Goal: Task Accomplishment & Management: Complete application form

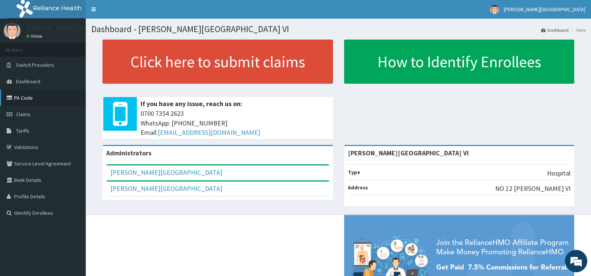
click at [40, 90] on link "PA Code" at bounding box center [43, 98] width 86 height 16
click at [27, 114] on span "Claims" at bounding box center [23, 114] width 15 height 7
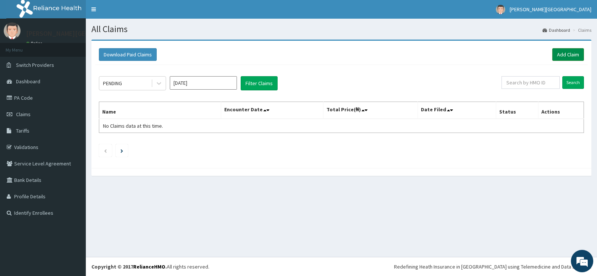
click at [569, 53] on link "Add Claim" at bounding box center [568, 54] width 32 height 13
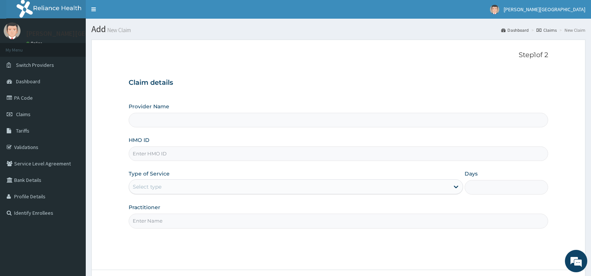
type input "[PERSON_NAME][GEOGRAPHIC_DATA] VI"
click at [210, 152] on input "HMO ID" at bounding box center [339, 153] width 420 height 15
click at [229, 120] on input "REDDINGTON HOSPITAL VI" at bounding box center [339, 120] width 420 height 15
click at [173, 154] on input "HMO ID" at bounding box center [339, 153] width 420 height 15
paste input "ARM/10296/B"
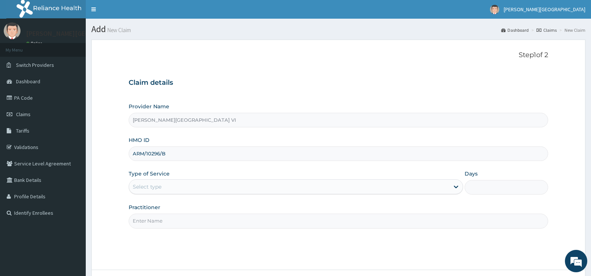
type input "ARM/10296/B"
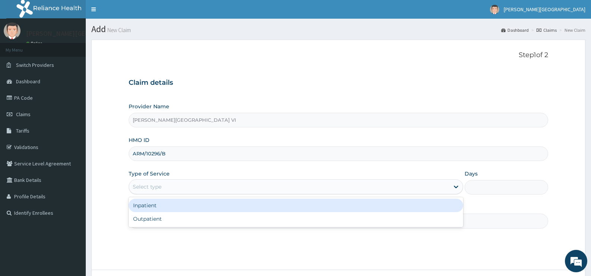
click at [187, 185] on div "Select type" at bounding box center [289, 187] width 320 height 12
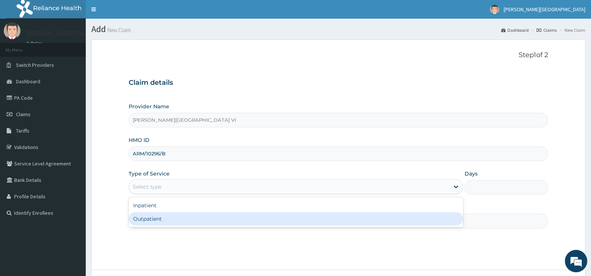
click at [152, 221] on div "Outpatient" at bounding box center [296, 218] width 334 height 13
type input "1"
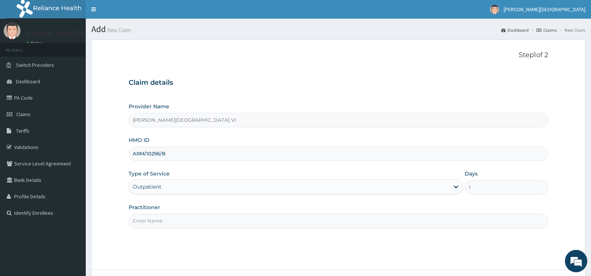
click at [205, 122] on input "REDDINGTON HOSPITAL VI" at bounding box center [339, 120] width 420 height 15
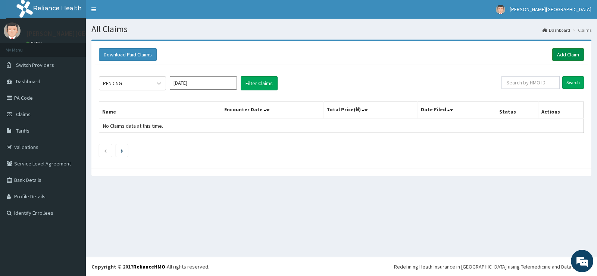
click at [574, 56] on link "Add Claim" at bounding box center [568, 54] width 32 height 13
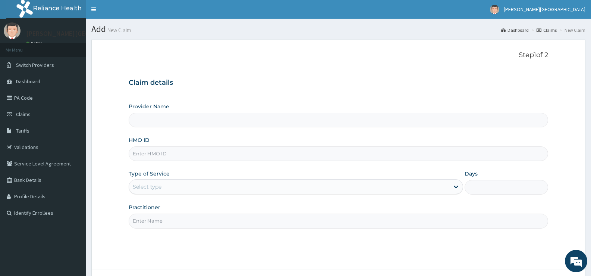
type input "[PERSON_NAME][GEOGRAPHIC_DATA] VI"
click at [161, 154] on input "HMO ID" at bounding box center [339, 153] width 420 height 15
paste input "ARM/10296/B"
type input "ARM/10296/B"
click at [228, 196] on div "Provider Name REDDINGTON HOSPITAL VI HMO ID ARM/10296/B Type of Service Select …" at bounding box center [339, 165] width 420 height 125
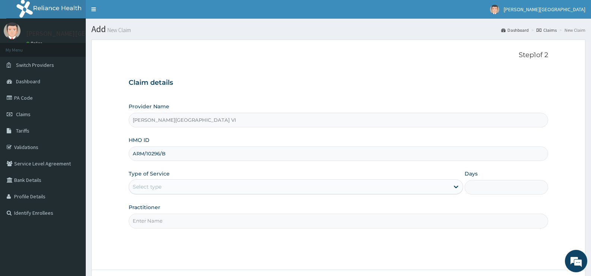
click at [227, 189] on div "Select type" at bounding box center [289, 187] width 320 height 12
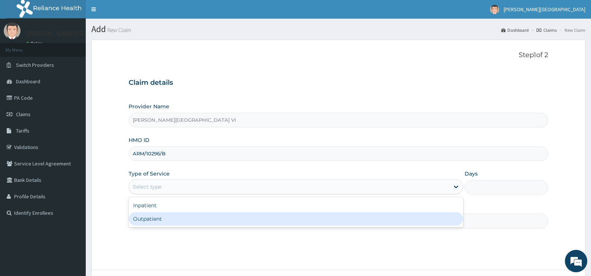
click at [176, 221] on div "Outpatient" at bounding box center [296, 218] width 334 height 13
type input "1"
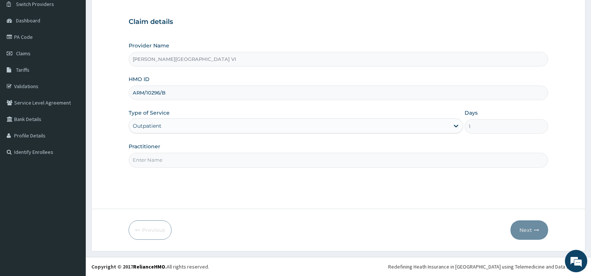
click at [324, 157] on input "Practitioner" at bounding box center [339, 160] width 420 height 15
type input "D"
type input "DIETICIAN"
click at [534, 227] on icon "button" at bounding box center [536, 229] width 5 height 5
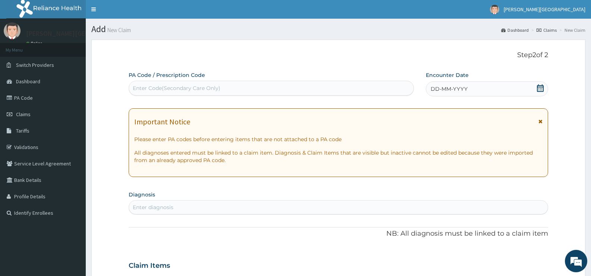
click at [194, 89] on div "Enter Code(Secondary Care Only)" at bounding box center [177, 87] width 88 height 7
paste input "PA/B0BB18"
type input "PA/B0BB18"
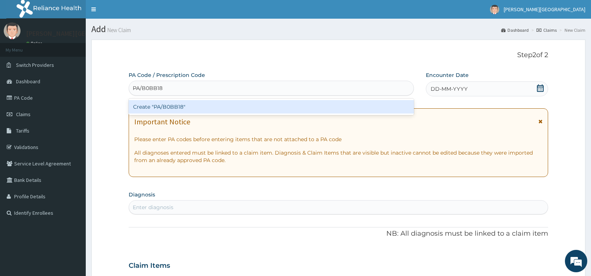
click at [172, 106] on div "Create "PA/B0BB18"" at bounding box center [271, 106] width 285 height 13
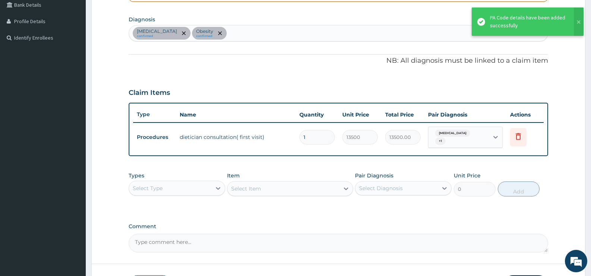
scroll to position [210, 0]
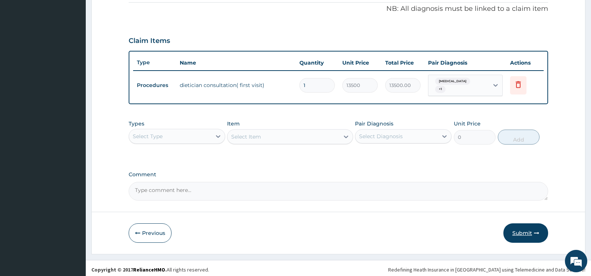
click at [531, 231] on button "Submit" at bounding box center [526, 232] width 45 height 19
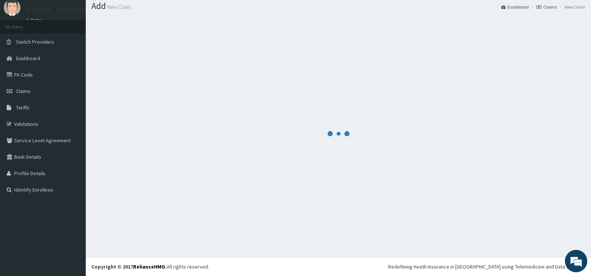
scroll to position [23, 0]
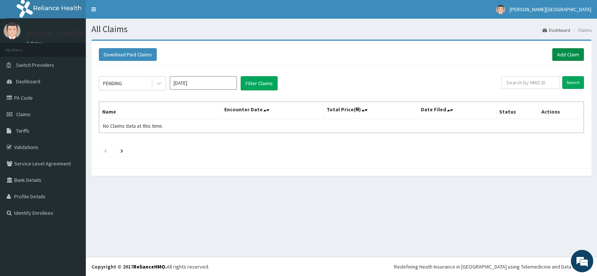
click at [570, 53] on link "Add Claim" at bounding box center [568, 54] width 32 height 13
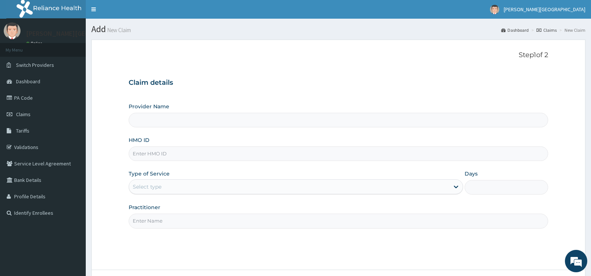
click at [223, 152] on input "HMO ID" at bounding box center [339, 153] width 420 height 15
type input "REDDINGTON HOSPITAL VI"
paste input "prs/10312/a"
type input "prs/10312/a"
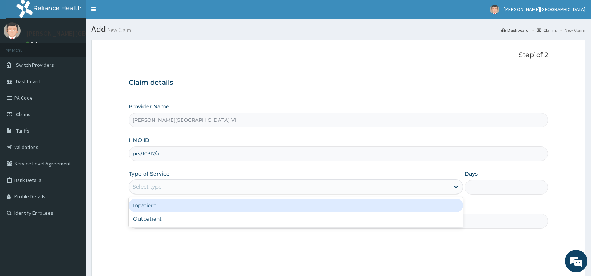
click at [213, 183] on div "Select type" at bounding box center [289, 187] width 320 height 12
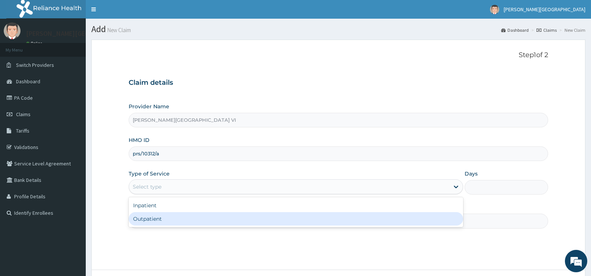
click at [207, 221] on div "Outpatient" at bounding box center [296, 218] width 334 height 13
type input "1"
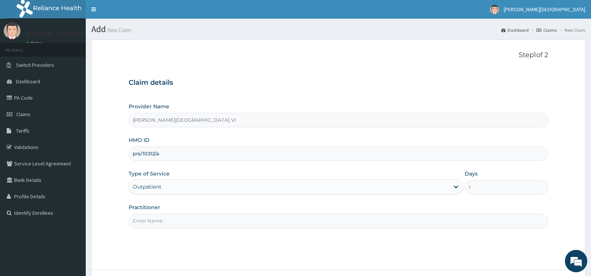
scroll to position [61, 0]
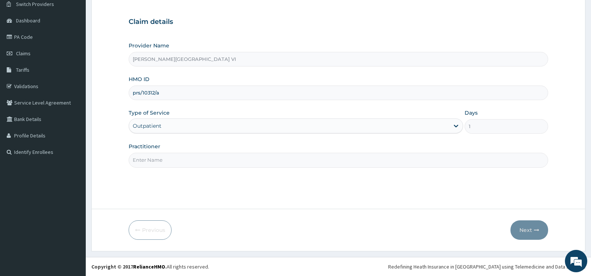
click at [242, 159] on input "Practitioner" at bounding box center [339, 160] width 420 height 15
type input "DR IDIBIE"
click at [533, 226] on button "Next" at bounding box center [530, 229] width 38 height 19
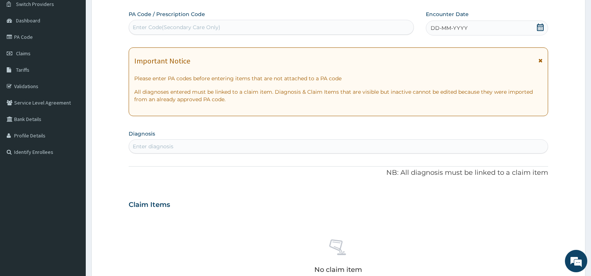
click at [258, 24] on div "Enter Code(Secondary Care Only)" at bounding box center [271, 27] width 285 height 12
type input "U"
click at [538, 26] on icon at bounding box center [540, 27] width 7 height 7
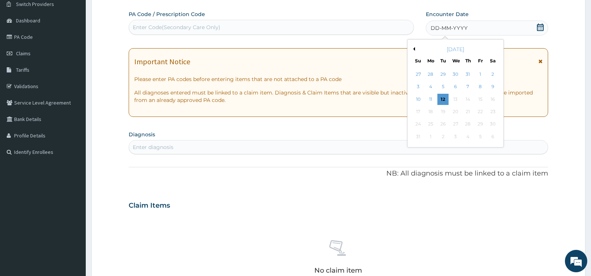
click at [416, 48] on div "August 2025" at bounding box center [456, 49] width 90 height 7
click at [416, 50] on div "August 2025" at bounding box center [456, 49] width 90 height 7
click at [415, 49] on button "Previous Month" at bounding box center [414, 49] width 4 height 4
click at [490, 99] on div "19" at bounding box center [493, 99] width 11 height 11
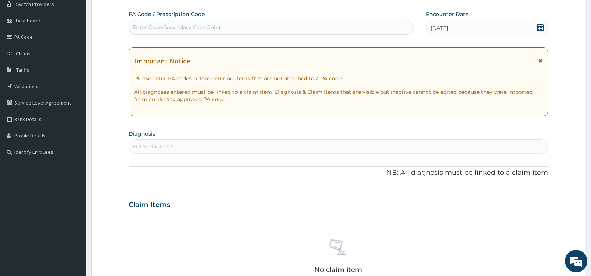
click at [210, 142] on div "Enter diagnosis" at bounding box center [338, 146] width 419 height 12
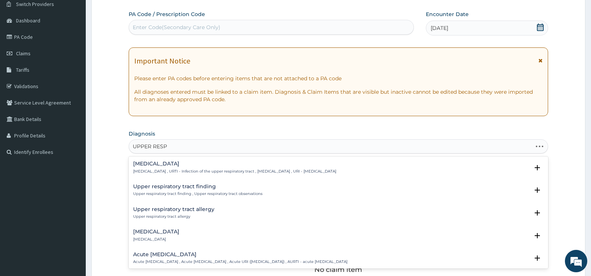
type input "UPPER RESPI"
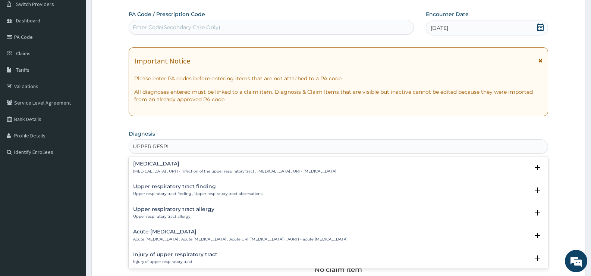
click at [218, 169] on p "Upper respiratory infection , URTI - Infection of the upper respiratory tract ,…" at bounding box center [234, 171] width 203 height 5
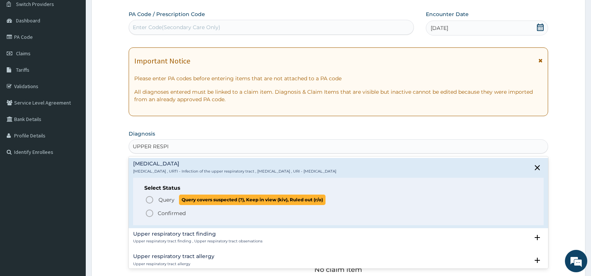
click at [157, 199] on span "Query Query covers suspected (?), Keep in view (kiv), Ruled out (r/o)" at bounding box center [339, 199] width 388 height 10
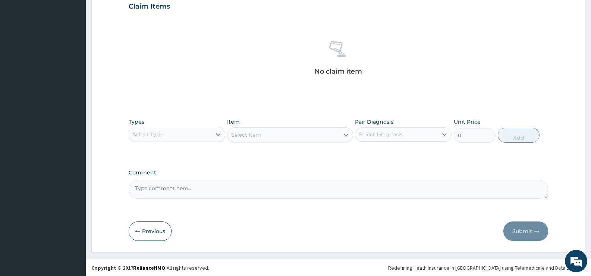
scroll to position [262, 0]
click at [175, 131] on div "Select Type" at bounding box center [170, 133] width 82 height 12
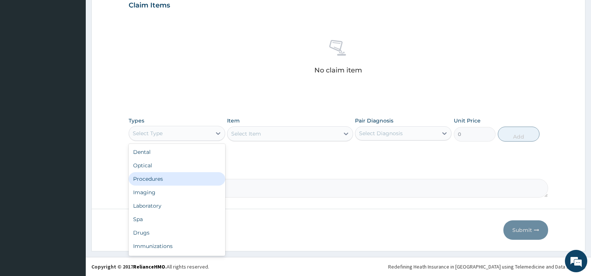
click at [160, 178] on div "Procedures" at bounding box center [177, 178] width 97 height 13
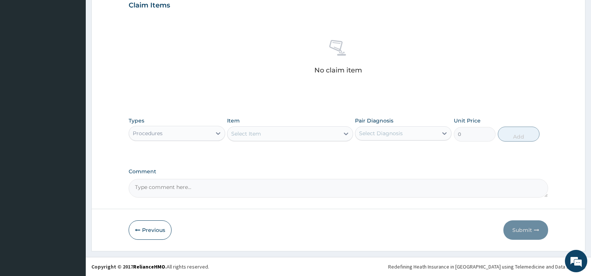
click at [262, 133] on div "Select Item" at bounding box center [284, 134] width 112 height 12
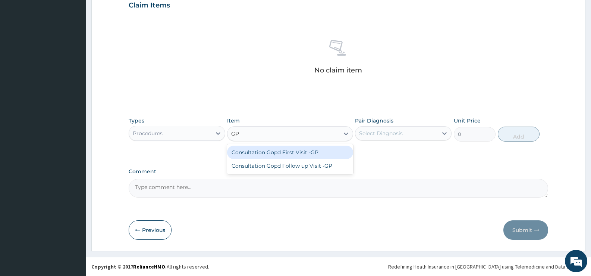
type input "GP"
click at [265, 155] on div "Consultation Gopd First Visit -GP" at bounding box center [290, 152] width 126 height 13
type input "18000"
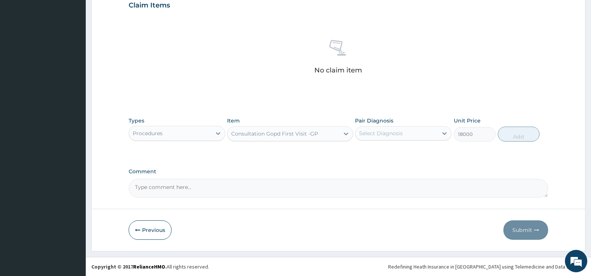
click at [424, 136] on div "Select Diagnosis" at bounding box center [397, 133] width 82 height 12
click at [408, 153] on label "Upper respiratory infection" at bounding box center [391, 151] width 46 height 7
checkbox input "true"
click at [527, 135] on button "Add" at bounding box center [519, 134] width 42 height 15
type input "0"
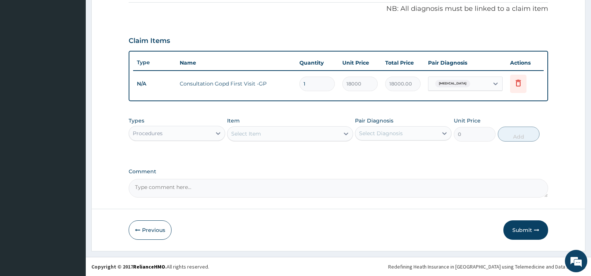
scroll to position [227, 0]
click at [152, 135] on div "Procedures" at bounding box center [148, 132] width 30 height 7
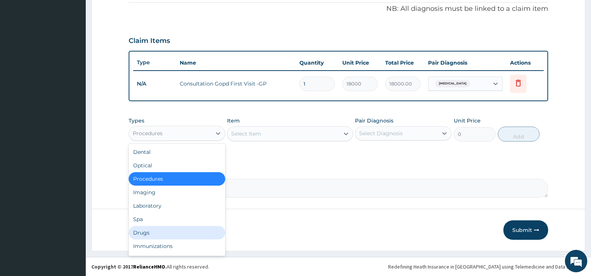
click at [153, 236] on div "Drugs" at bounding box center [177, 232] width 97 height 13
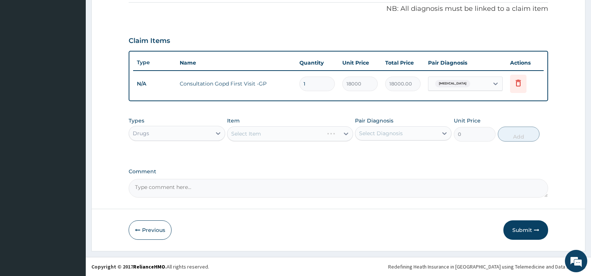
click at [257, 134] on div "Select Item" at bounding box center [290, 133] width 126 height 15
click at [197, 186] on textarea "Comment" at bounding box center [339, 188] width 420 height 19
type textarea "PRIMARY CARE"
click at [244, 131] on div "Select Item" at bounding box center [246, 133] width 30 height 7
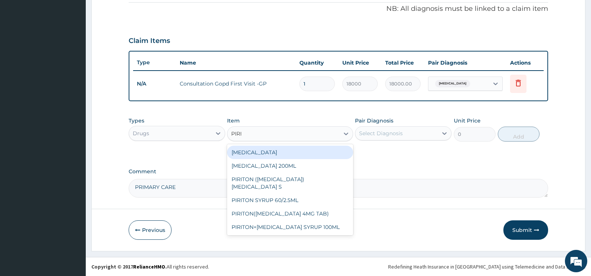
type input "PIRIT"
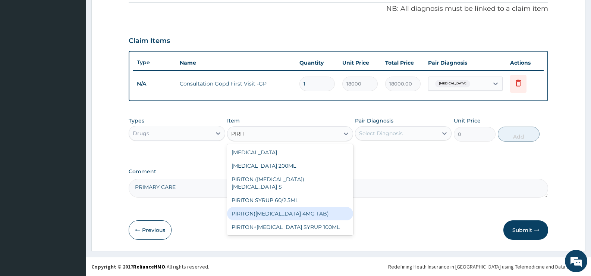
click at [309, 214] on div "PIRITON(CHLORPHENIRAMINE 4MG TAB)" at bounding box center [290, 213] width 126 height 13
type input "8.625"
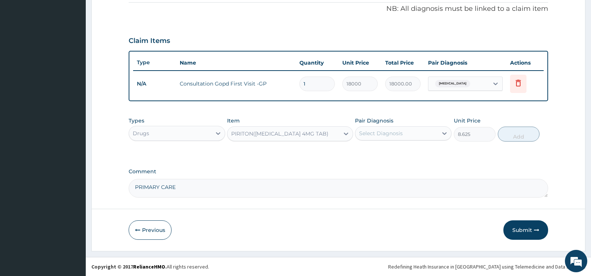
click at [397, 133] on div "Select Diagnosis" at bounding box center [381, 132] width 44 height 7
click at [393, 152] on label "Upper respiratory infection" at bounding box center [391, 151] width 46 height 7
checkbox input "true"
click at [522, 135] on button "Add" at bounding box center [519, 134] width 42 height 15
type input "0"
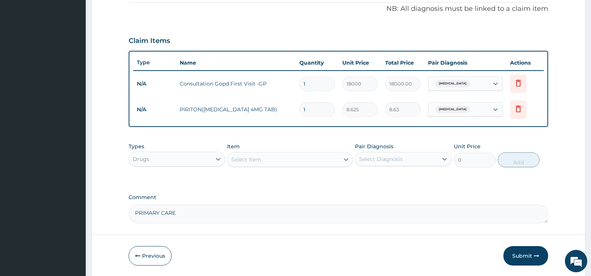
click at [320, 109] on input "1" at bounding box center [317, 109] width 35 height 15
type input "0.00"
type input "5"
type input "43.13"
type input "5"
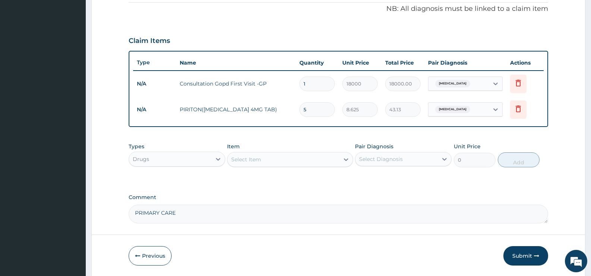
click at [249, 160] on div "Select Item" at bounding box center [246, 159] width 30 height 7
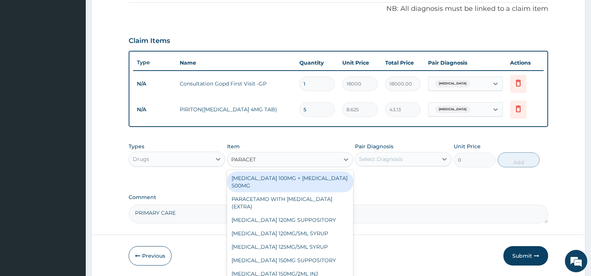
type input "PARACETA"
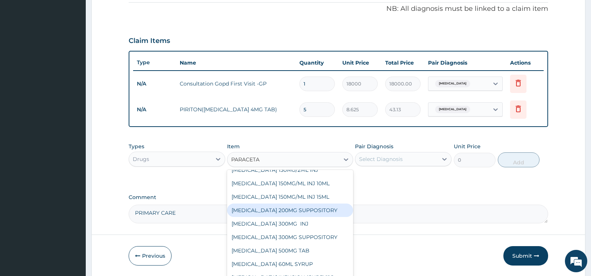
scroll to position [112, 0]
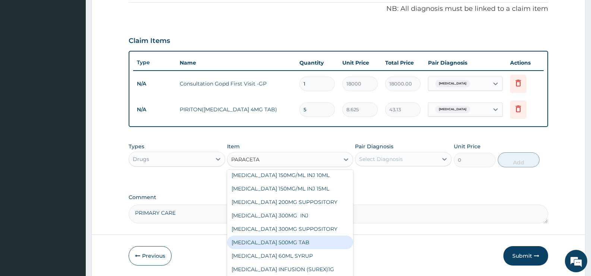
click at [302, 235] on div "PARACETAMOL 500MG TAB" at bounding box center [290, 241] width 126 height 13
type input "18.1125"
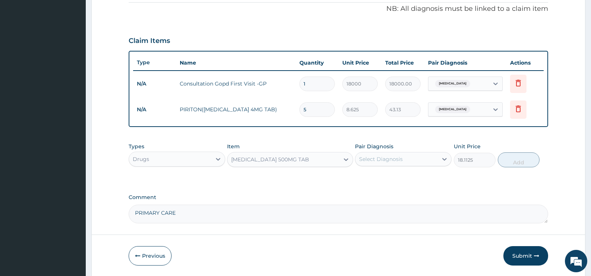
click at [383, 160] on div "Select Diagnosis" at bounding box center [381, 158] width 44 height 7
click at [383, 181] on label "Upper respiratory infection" at bounding box center [391, 177] width 46 height 7
checkbox input "true"
click at [513, 160] on button "Add" at bounding box center [519, 159] width 42 height 15
type input "0"
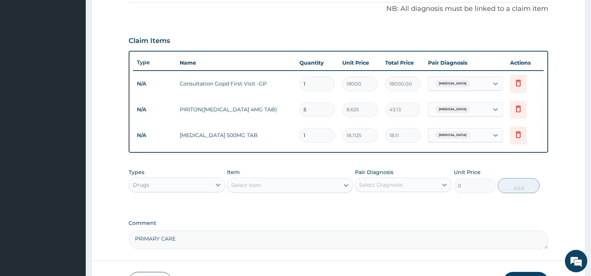
type input "18"
type input "326.03"
type input "18"
click at [279, 185] on div "Select Item" at bounding box center [284, 185] width 112 height 12
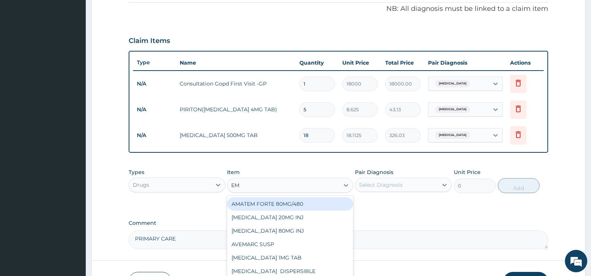
type input "EMZ"
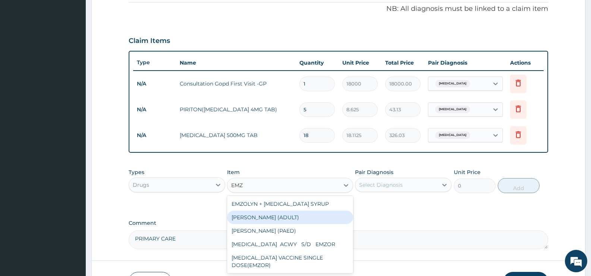
click at [280, 219] on div "EMZOLYN SYRUP (ADULT)" at bounding box center [290, 216] width 126 height 13
type input "2578.875"
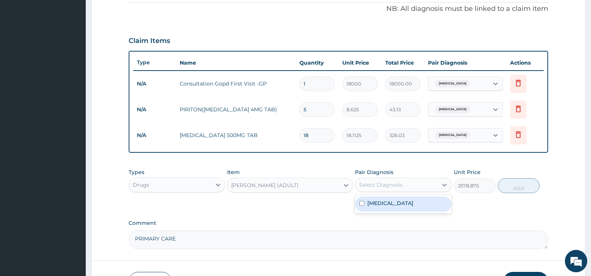
click at [392, 180] on div "Select Diagnosis" at bounding box center [397, 185] width 82 height 12
click at [388, 201] on label "Upper respiratory infection" at bounding box center [391, 202] width 46 height 7
checkbox input "true"
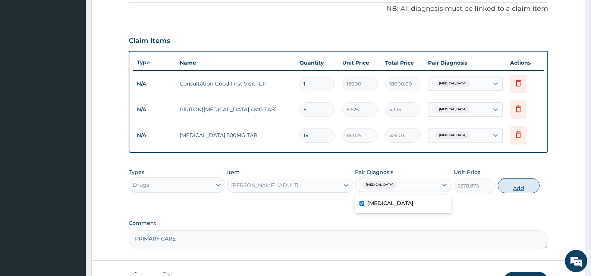
click at [521, 189] on button "Add" at bounding box center [519, 185] width 42 height 15
type input "0"
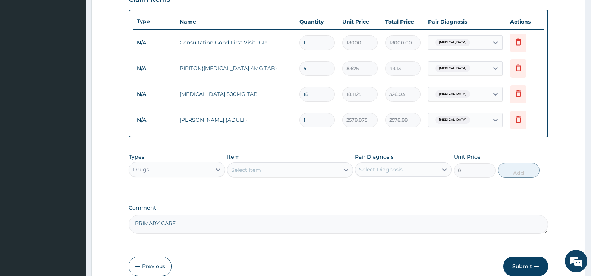
scroll to position [304, 0]
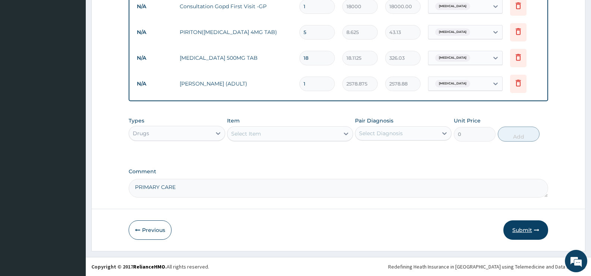
click at [520, 228] on button "Submit" at bounding box center [526, 229] width 45 height 19
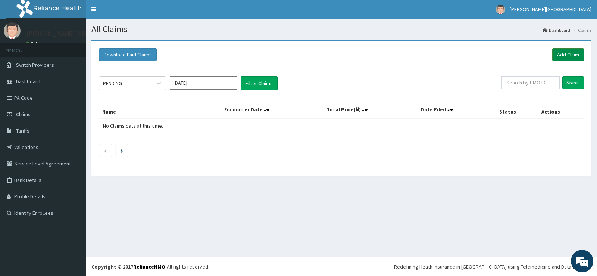
click at [572, 54] on link "Add Claim" at bounding box center [568, 54] width 32 height 13
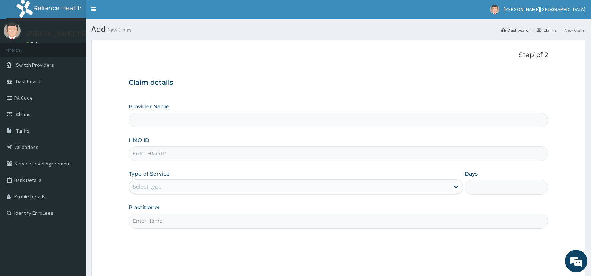
type input "[PERSON_NAME][GEOGRAPHIC_DATA] VI"
click at [166, 155] on input "HMO ID" at bounding box center [339, 153] width 420 height 15
paste input "ARM/10296/B"
type input "ARM/10296/B"
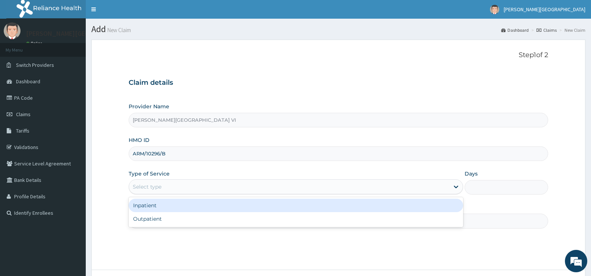
click at [241, 182] on div "Select type" at bounding box center [289, 187] width 320 height 12
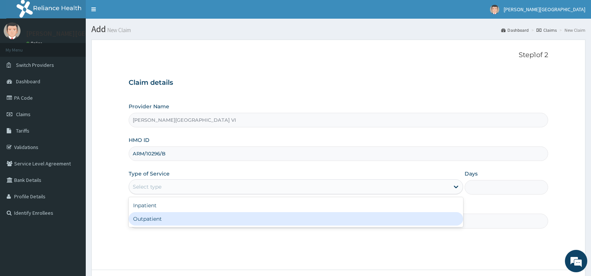
click at [170, 218] on div "Outpatient" at bounding box center [296, 218] width 334 height 13
type input "1"
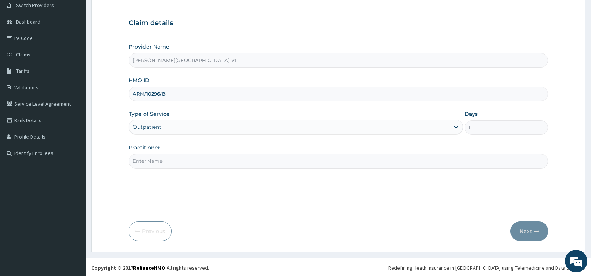
scroll to position [61, 0]
click at [202, 170] on div "Step 1 of 2 Claim details Provider Name REDDINGTON HOSPITAL VI HMO ID ARM/10296…" at bounding box center [339, 93] width 420 height 207
click at [203, 162] on input "Practitioner" at bounding box center [339, 160] width 420 height 15
type input "DR IDOKO"
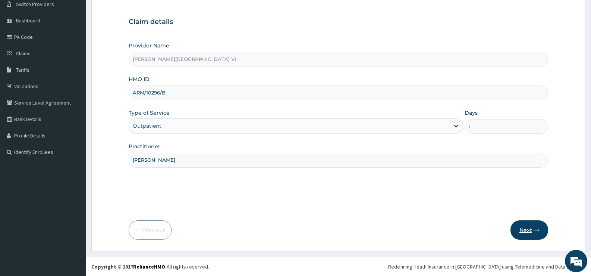
click at [531, 225] on button "Next" at bounding box center [530, 229] width 38 height 19
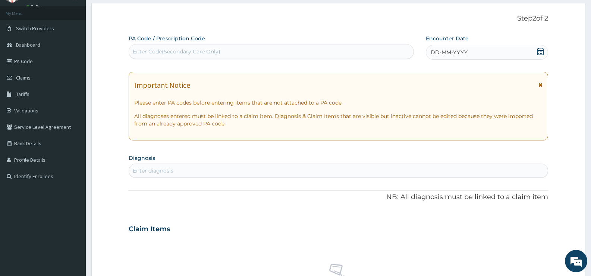
scroll to position [24, 0]
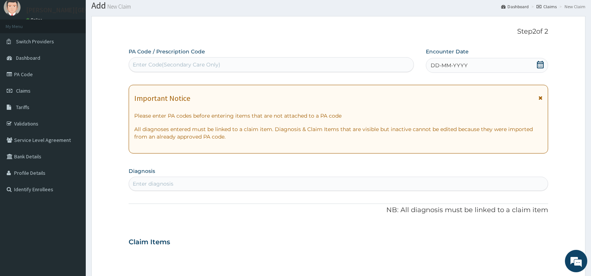
click at [242, 65] on div "Enter Code(Secondary Care Only)" at bounding box center [271, 65] width 285 height 12
paste input "ARM/10296/B"
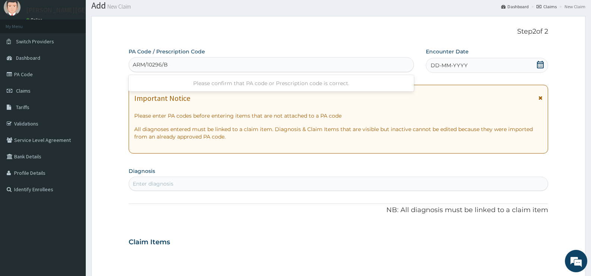
type input "ARM/10296/B"
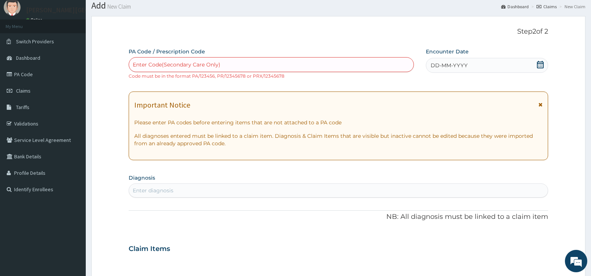
paste input "PA/71D0FD"
type input "PA/71D0FD"
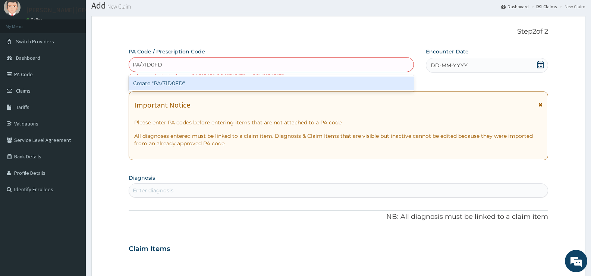
click at [177, 81] on div "Create "PA/71D0FD"" at bounding box center [271, 82] width 285 height 13
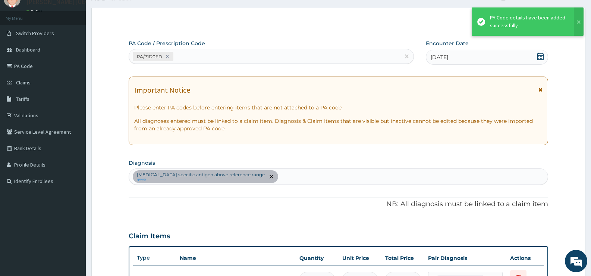
scroll to position [0, 0]
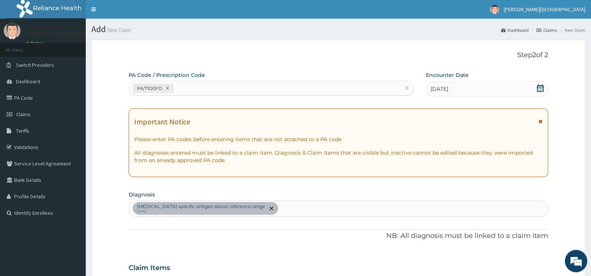
click at [215, 84] on div "PA/71D0FD" at bounding box center [264, 88] width 271 height 12
paste input "PA/1D5077"
type input "PA/1D5077"
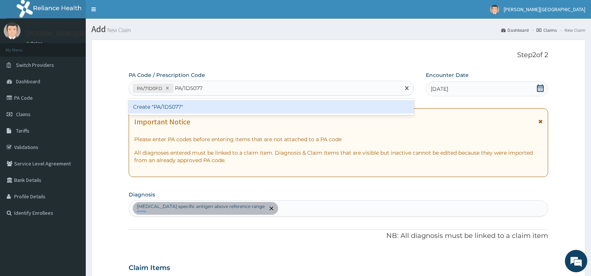
click at [181, 105] on div "Create "PA/1D5077"" at bounding box center [271, 106] width 285 height 13
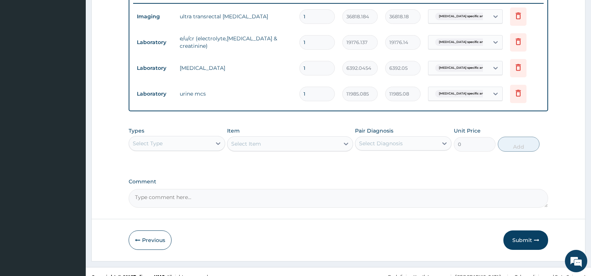
scroll to position [311, 0]
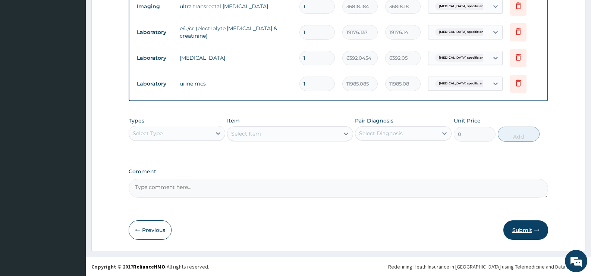
click at [536, 229] on icon "button" at bounding box center [536, 229] width 5 height 5
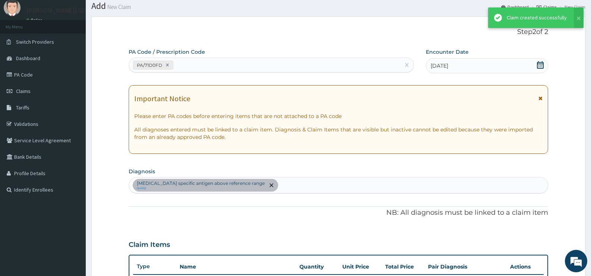
scroll to position [304, 0]
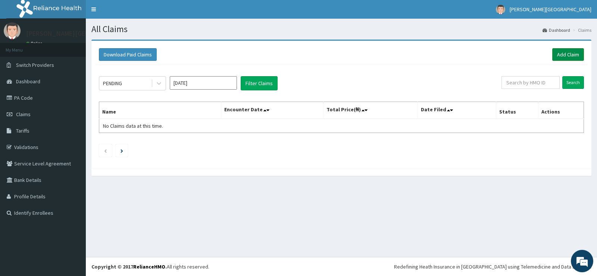
click at [574, 56] on link "Add Claim" at bounding box center [568, 54] width 32 height 13
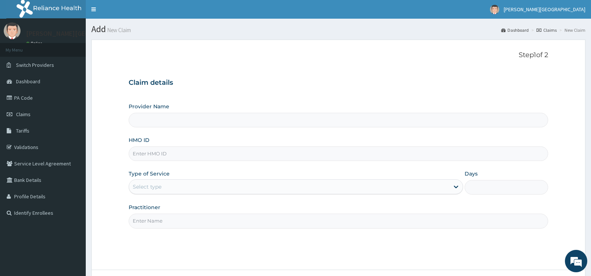
type input "[PERSON_NAME][GEOGRAPHIC_DATA] VI"
click at [168, 153] on input "HMO ID" at bounding box center [339, 153] width 420 height 15
paste input "ARM/10296/B"
type input "ARM/10296/B"
click at [174, 182] on div "Select type" at bounding box center [289, 187] width 320 height 12
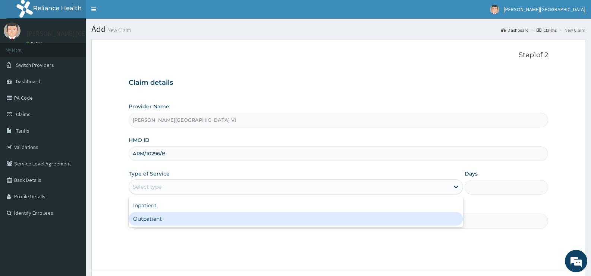
click at [186, 219] on div "Outpatient" at bounding box center [296, 218] width 334 height 13
type input "1"
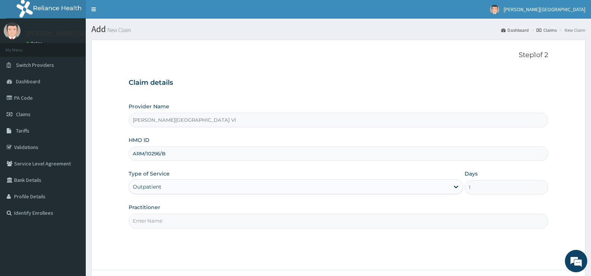
scroll to position [61, 0]
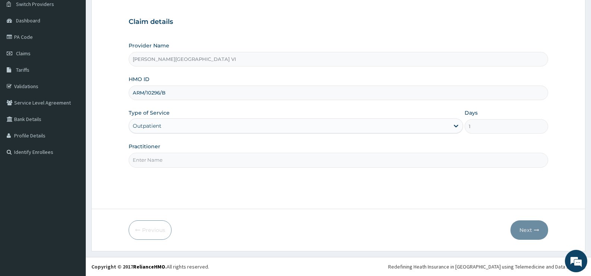
click at [153, 156] on input "Practitioner" at bounding box center [339, 160] width 420 height 15
type input "DR IDOKO"
click at [545, 227] on button "Next" at bounding box center [530, 229] width 38 height 19
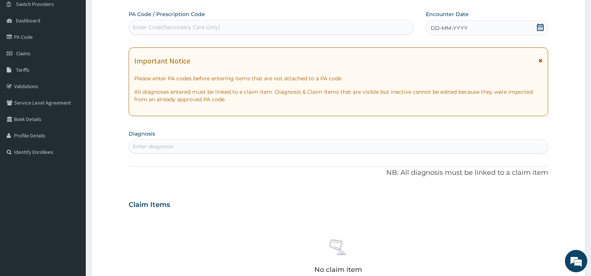
click at [201, 24] on div "Enter Code(Secondary Care Only)" at bounding box center [177, 27] width 88 height 7
paste input "PA/1D5077"
type input "PA/1D5077"
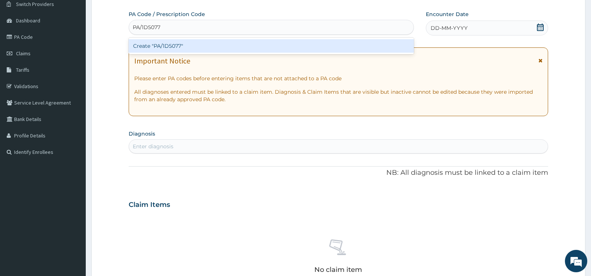
click at [170, 45] on div "Create "PA/1D5077"" at bounding box center [271, 45] width 285 height 13
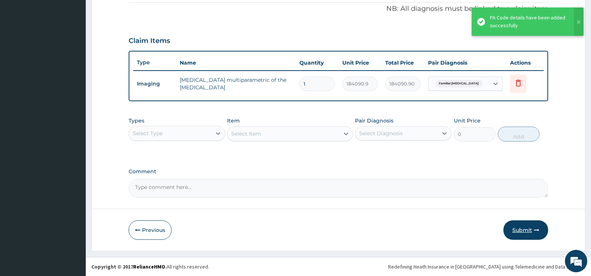
click at [527, 233] on button "Submit" at bounding box center [526, 229] width 45 height 19
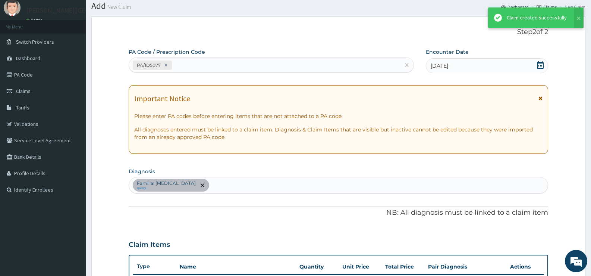
scroll to position [227, 0]
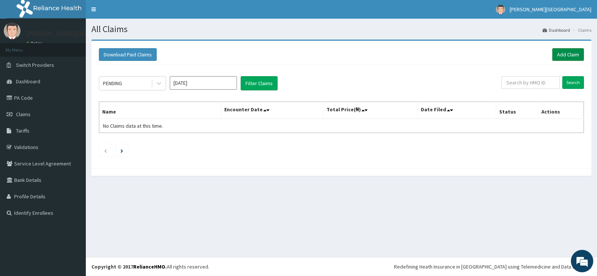
click at [568, 53] on link "Add Claim" at bounding box center [568, 54] width 32 height 13
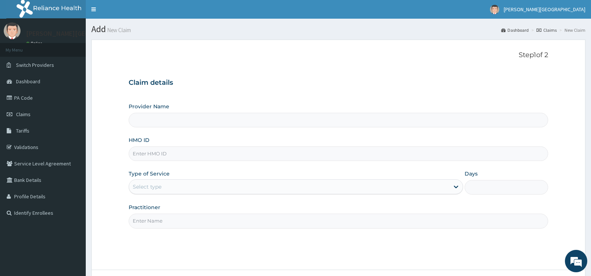
click at [156, 154] on input "HMO ID" at bounding box center [339, 153] width 420 height 15
type input "[PERSON_NAME][GEOGRAPHIC_DATA] VI"
paste input "BUP/10035/A"
type input "bup/10035/a"
click at [204, 184] on div "Select type" at bounding box center [289, 187] width 320 height 12
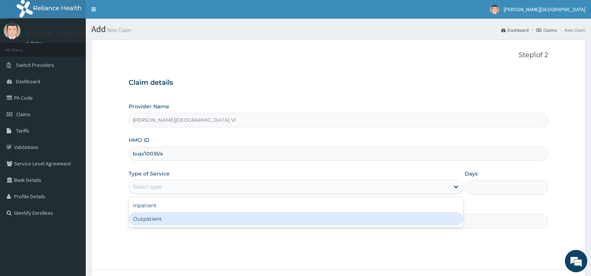
click at [187, 218] on div "Outpatient" at bounding box center [296, 218] width 334 height 13
type input "1"
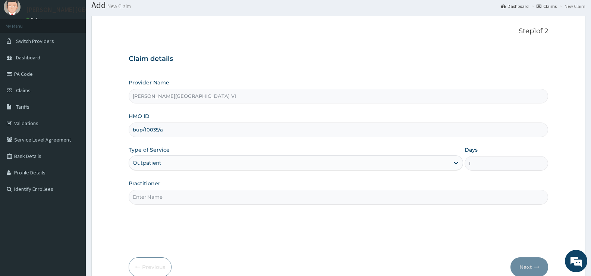
scroll to position [61, 0]
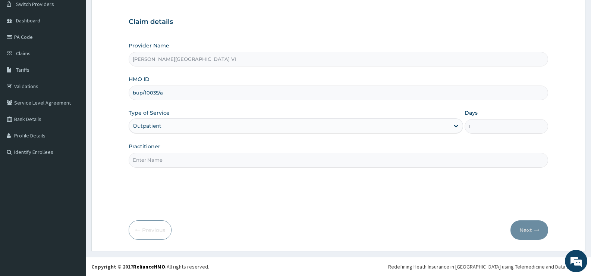
click at [241, 165] on input "Practitioner" at bounding box center [339, 160] width 420 height 15
type input "DR OSHUN"
click at [525, 227] on button "Next" at bounding box center [530, 229] width 38 height 19
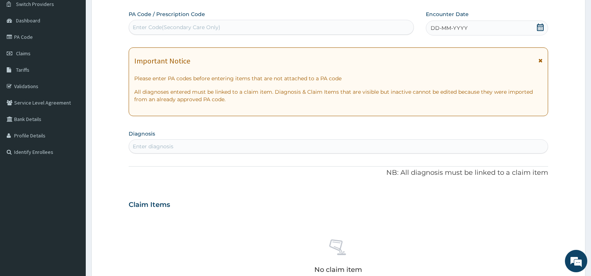
click at [275, 25] on div "Enter Code(Secondary Care Only)" at bounding box center [271, 27] width 285 height 12
paste input "PA/F37583"
type input "PA/F37583"
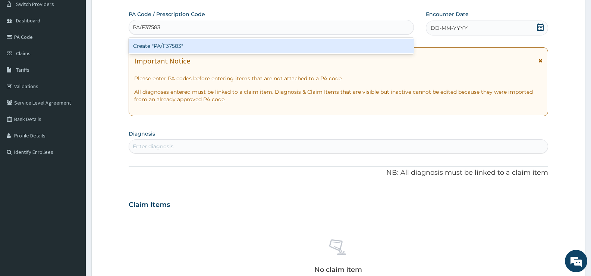
click at [189, 45] on div "Create "PA/F37583"" at bounding box center [271, 45] width 285 height 13
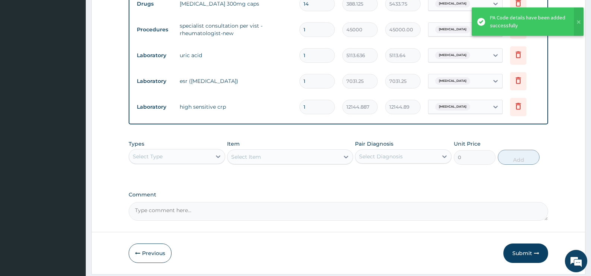
scroll to position [381, 0]
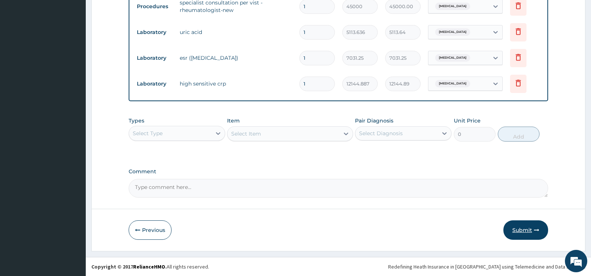
click at [537, 232] on button "Submit" at bounding box center [526, 229] width 45 height 19
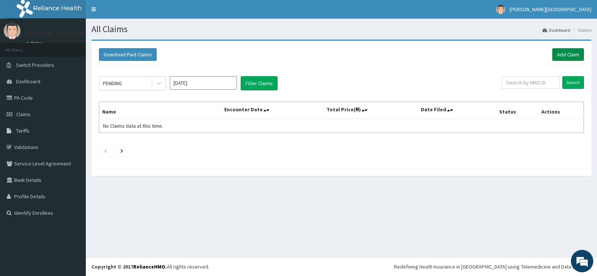
click at [568, 56] on link "Add Claim" at bounding box center [568, 54] width 32 height 13
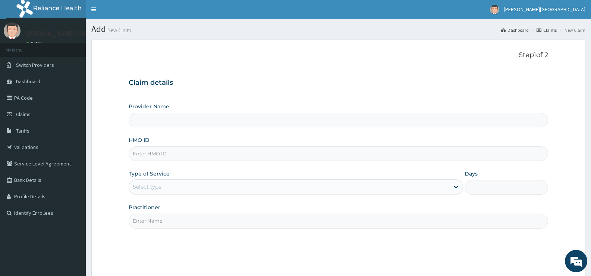
click at [165, 155] on input "HMO ID" at bounding box center [339, 153] width 420 height 15
type input "[PERSON_NAME][GEOGRAPHIC_DATA] VI"
paste input "CYU/10135/B"
type input "cyu/10135/b"
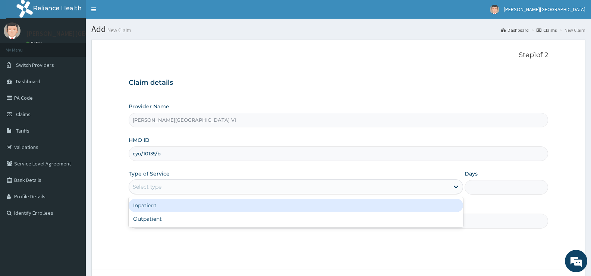
click at [166, 185] on div "Select type" at bounding box center [289, 187] width 320 height 12
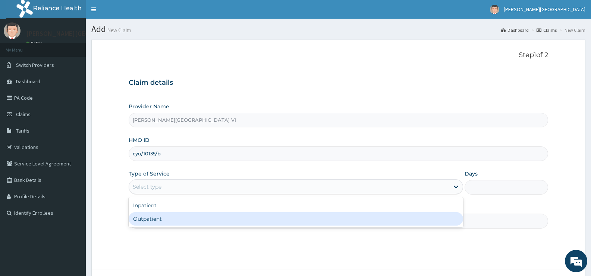
drag, startPoint x: 152, startPoint y: 218, endPoint x: 288, endPoint y: 179, distance: 142.1
click at [153, 218] on div "Outpatient" at bounding box center [296, 218] width 334 height 13
type input "1"
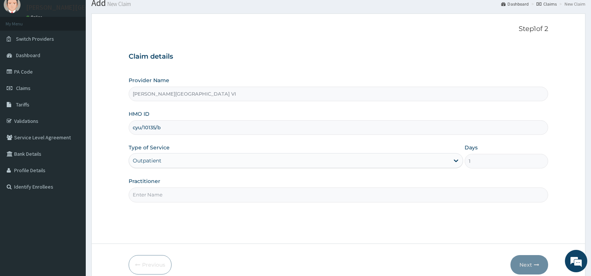
scroll to position [61, 0]
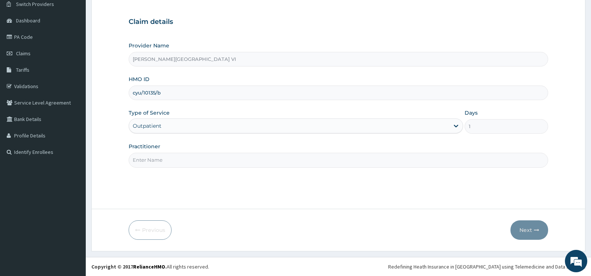
click at [155, 162] on input "Practitioner" at bounding box center [339, 160] width 420 height 15
type input "DR COLE"
click at [533, 230] on button "Next" at bounding box center [530, 229] width 38 height 19
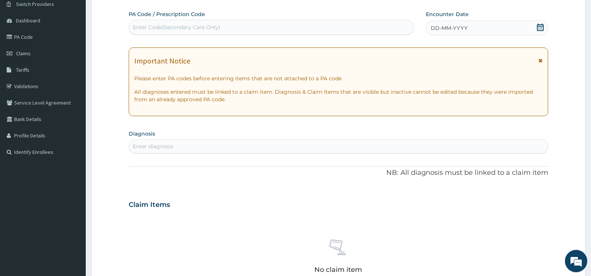
click at [221, 27] on div "Enter Code(Secondary Care Only)" at bounding box center [271, 27] width 285 height 12
paste input "PA/3A5ADC"
type input "PA/3A5ADC"
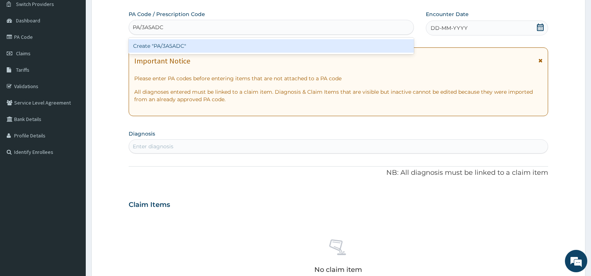
click at [202, 46] on div "Create "PA/3A5ADC"" at bounding box center [271, 45] width 285 height 13
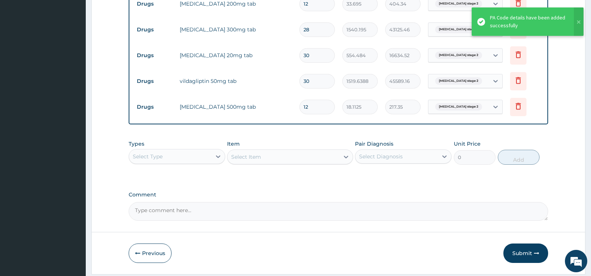
scroll to position [356, 0]
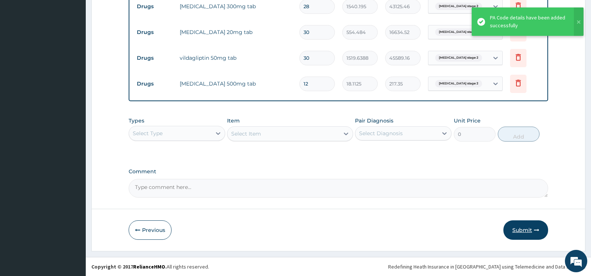
click at [524, 229] on button "Submit" at bounding box center [526, 229] width 45 height 19
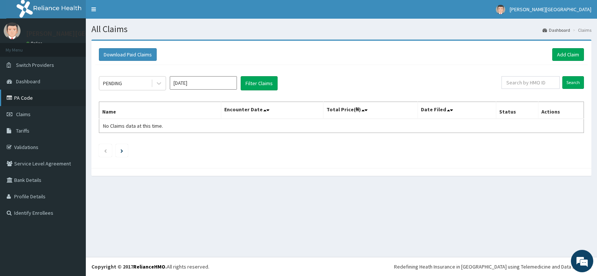
click at [31, 97] on link "PA Code" at bounding box center [43, 98] width 86 height 16
click at [572, 52] on link "Add Claim" at bounding box center [568, 54] width 32 height 13
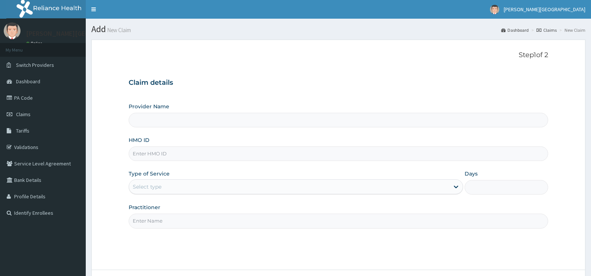
click at [159, 152] on input "HMO ID" at bounding box center [339, 153] width 420 height 15
type input "REDDINGTON HOSPITAL VI"
type input ","
type input "MRD/10005/B"
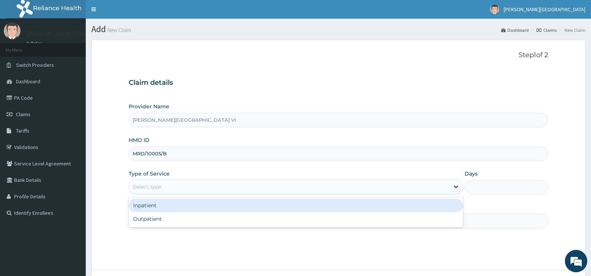
click at [235, 187] on div "Select type" at bounding box center [289, 187] width 320 height 12
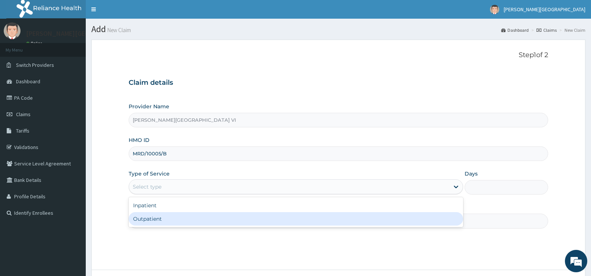
click at [203, 218] on div "Outpatient" at bounding box center [296, 218] width 334 height 13
type input "1"
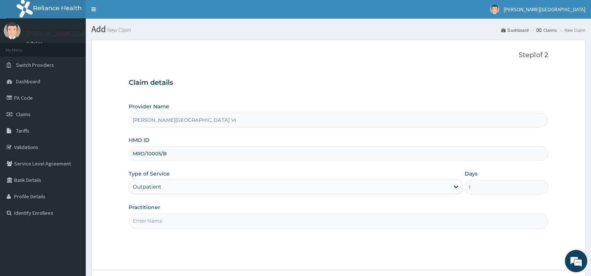
scroll to position [61, 0]
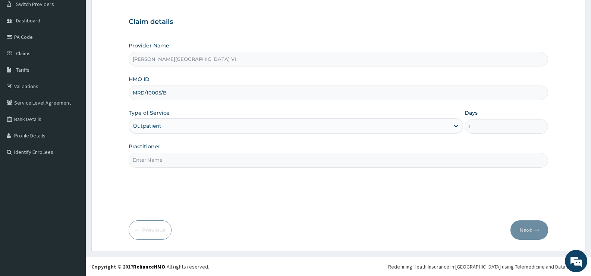
click at [234, 162] on input "Practitioner" at bounding box center [339, 160] width 420 height 15
type input "DR YUSUF"
click at [525, 229] on button "Next" at bounding box center [530, 229] width 38 height 19
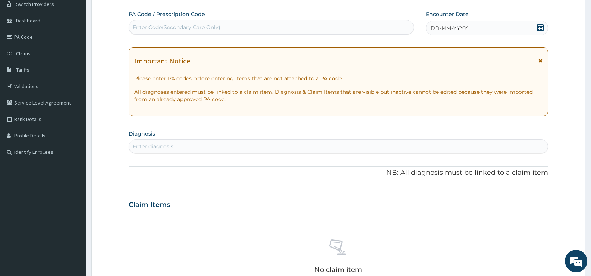
click at [268, 26] on div "Enter Code(Secondary Care Only)" at bounding box center [271, 27] width 285 height 12
click at [538, 27] on icon at bounding box center [540, 27] width 7 height 7
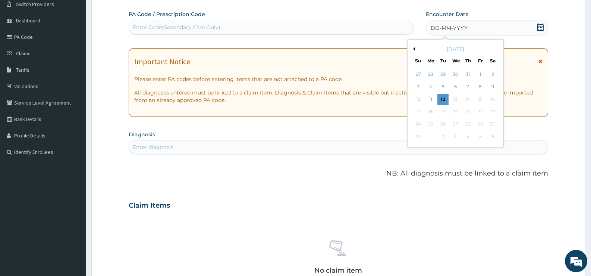
click at [415, 47] on div "August 2025" at bounding box center [456, 49] width 90 height 7
click at [414, 48] on button "Previous Month" at bounding box center [414, 49] width 4 height 4
click at [432, 111] on div "21" at bounding box center [430, 111] width 11 height 11
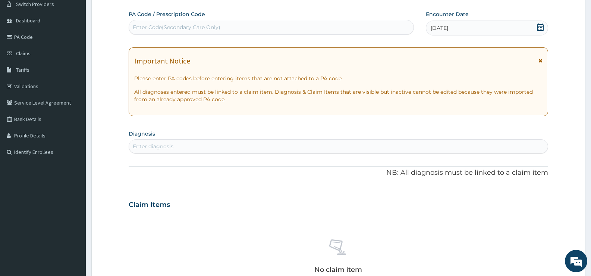
click at [175, 143] on div "Enter diagnosis" at bounding box center [338, 146] width 419 height 12
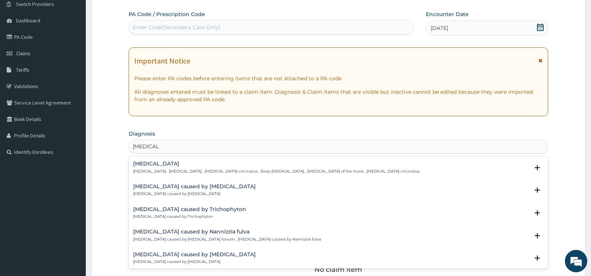
type input "TINEA COR"
click at [174, 167] on div "Tinea corporis Tinea corporis , Tinea circinata , Herpes circinatus , Body tine…" at bounding box center [276, 167] width 287 height 13
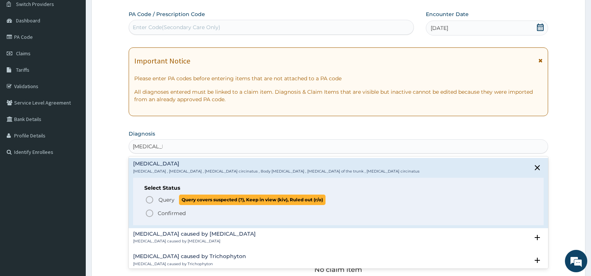
click at [158, 200] on p "Query Query covers suspected (?), Keep in view (kiv), Ruled out (r/o)" at bounding box center [242, 199] width 168 height 10
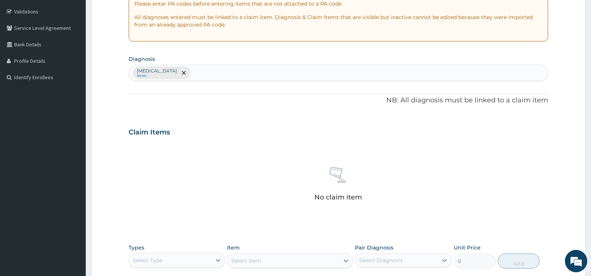
scroll to position [262, 0]
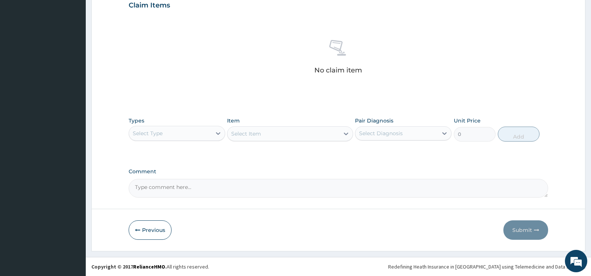
click at [179, 133] on div "Select Type" at bounding box center [170, 133] width 82 height 12
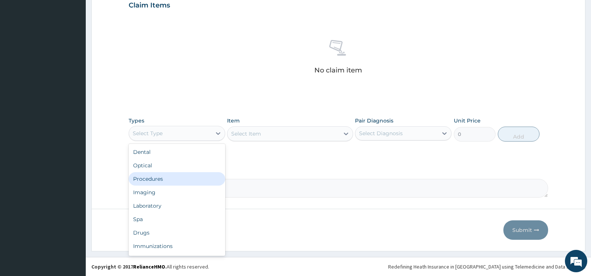
click at [157, 174] on div "Procedures" at bounding box center [177, 178] width 97 height 13
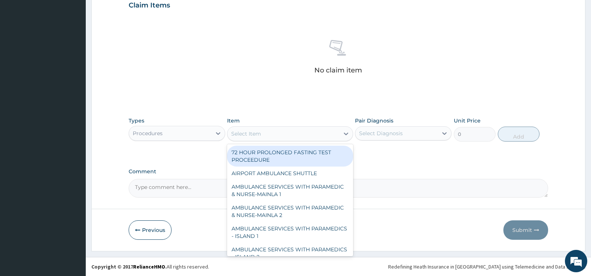
click at [272, 134] on div "Select Item" at bounding box center [284, 134] width 112 height 12
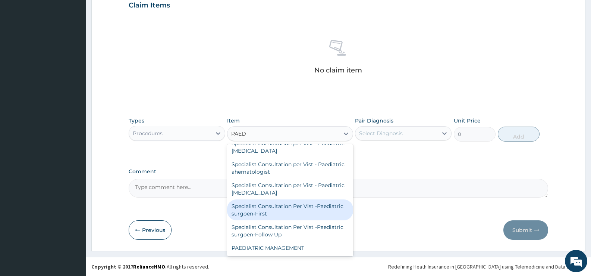
scroll to position [0, 0]
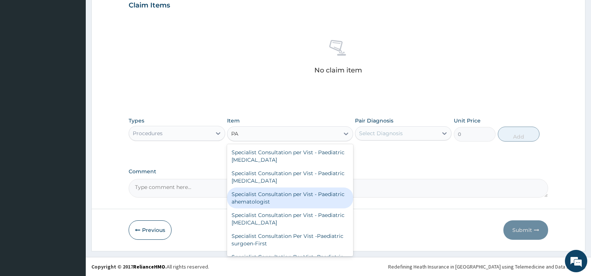
type input "P"
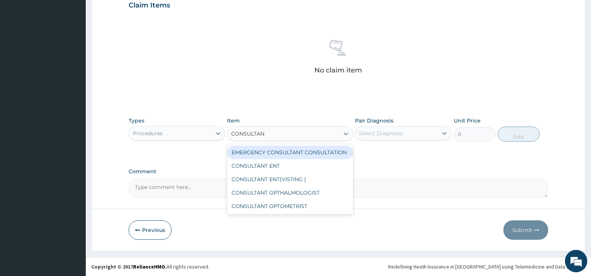
type input "CONSULTA"
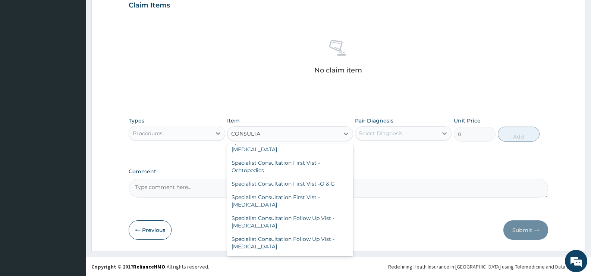
scroll to position [940, 0]
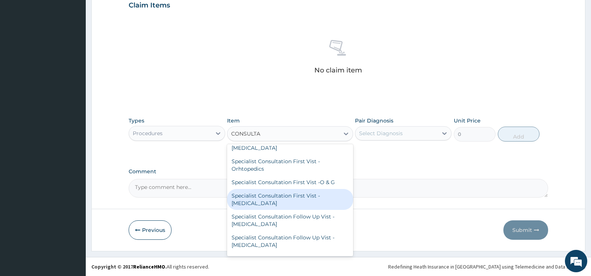
click at [284, 210] on div "Specialist Consultation First Vist -Pediatrician" at bounding box center [290, 199] width 126 height 21
type input "27000"
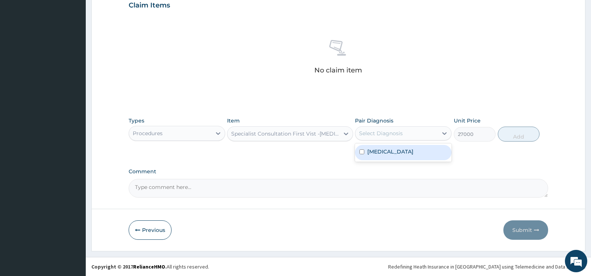
click at [398, 134] on div "Select Diagnosis" at bounding box center [381, 132] width 44 height 7
click at [388, 156] on div "Tinea corporis" at bounding box center [403, 152] width 97 height 15
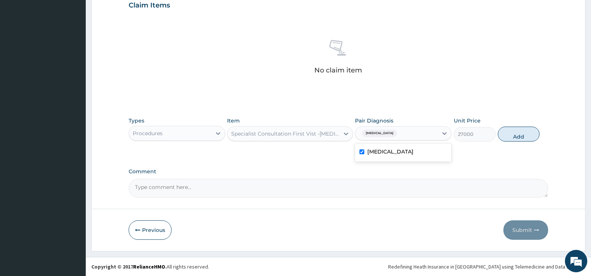
checkbox input "true"
click at [516, 133] on button "Add" at bounding box center [519, 134] width 42 height 15
type input "0"
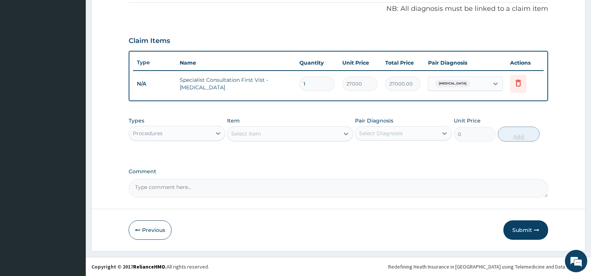
scroll to position [227, 0]
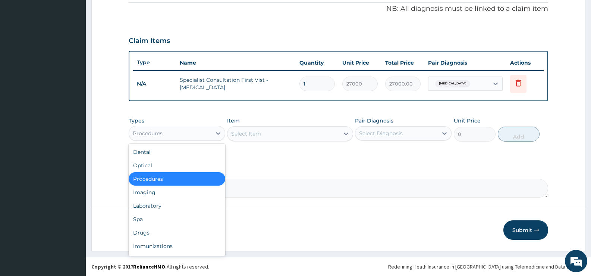
click at [169, 134] on div "Procedures" at bounding box center [170, 133] width 82 height 12
click at [156, 234] on div "Drugs" at bounding box center [177, 232] width 97 height 13
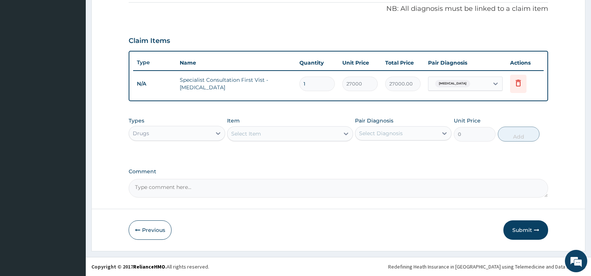
click at [260, 134] on div "Select Item" at bounding box center [246, 133] width 30 height 7
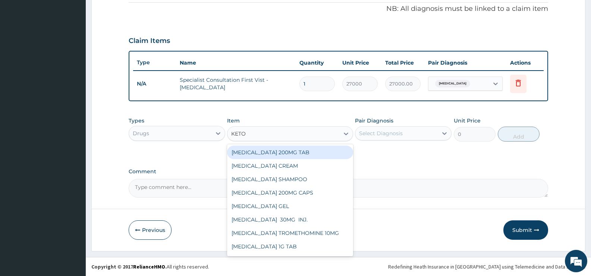
type input "KETOC"
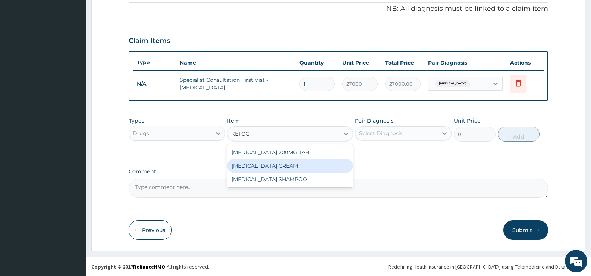
click at [277, 165] on div "KETOCONAZOLE CREAM" at bounding box center [290, 165] width 126 height 13
type input "3450"
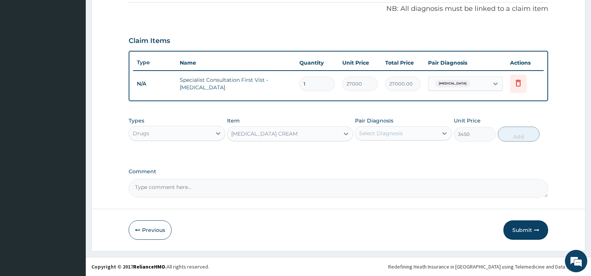
click at [426, 134] on div "Select Diagnosis" at bounding box center [397, 133] width 82 height 12
click at [400, 154] on label "Tinea corporis" at bounding box center [391, 151] width 46 height 7
checkbox input "true"
click at [520, 135] on button "Add" at bounding box center [519, 134] width 42 height 15
type input "0"
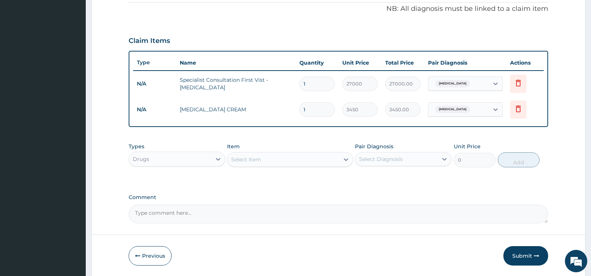
click at [256, 156] on div "Select Item" at bounding box center [246, 159] width 30 height 7
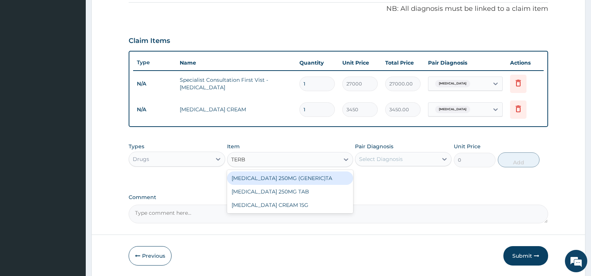
type input "TERBI"
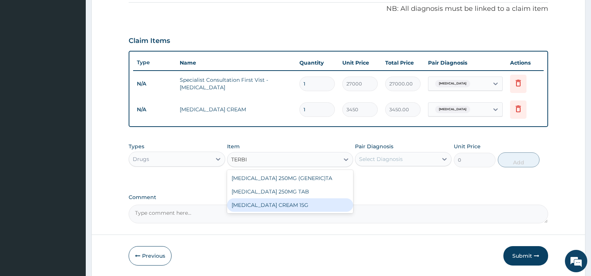
click at [299, 205] on div "TERBINAFINE CREAM 15G" at bounding box center [290, 204] width 126 height 13
type input "5520"
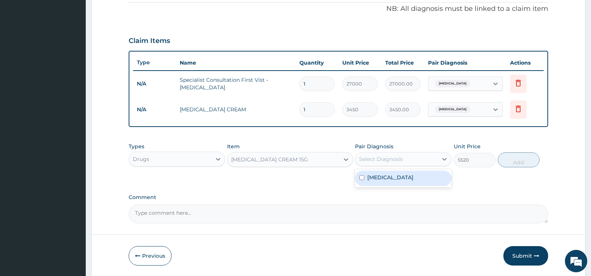
click at [385, 161] on div "Select Diagnosis" at bounding box center [381, 158] width 44 height 7
drag, startPoint x: 383, startPoint y: 178, endPoint x: 560, endPoint y: 166, distance: 177.7
click at [384, 178] on label "Tinea corporis" at bounding box center [391, 177] width 46 height 7
checkbox input "true"
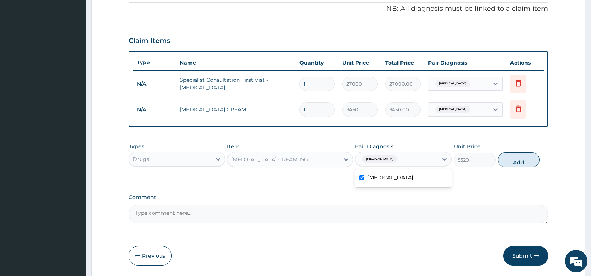
click at [527, 159] on button "Add" at bounding box center [519, 159] width 42 height 15
type input "0"
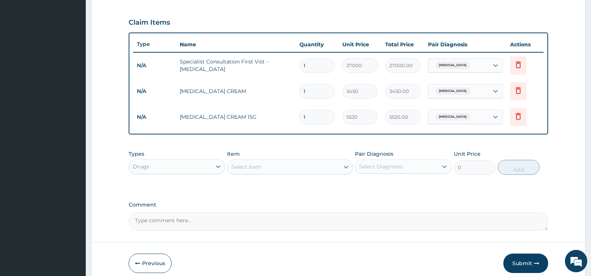
scroll to position [278, 0]
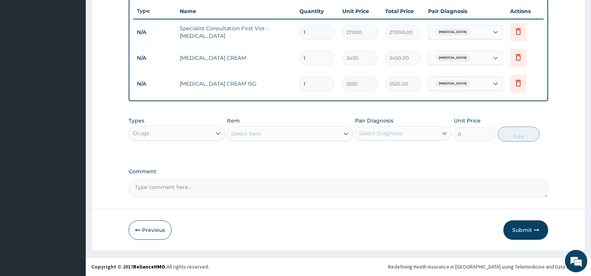
click at [160, 184] on textarea "Comment" at bounding box center [339, 188] width 420 height 19
type textarea "21/07/2025 PRIMARY CARE"
click at [520, 223] on button "Submit" at bounding box center [526, 229] width 45 height 19
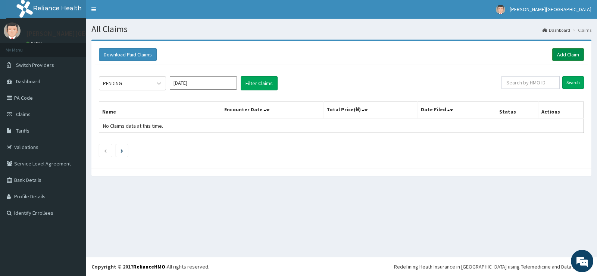
click at [564, 54] on link "Add Claim" at bounding box center [568, 54] width 32 height 13
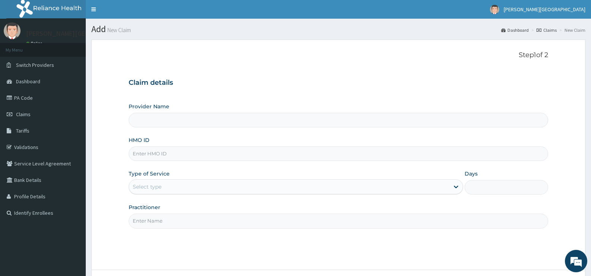
type input "[PERSON_NAME][GEOGRAPHIC_DATA] VI"
click at [145, 156] on input "HMO ID" at bounding box center [339, 153] width 420 height 15
paste input "[DEMOGRAPHIC_DATA]/10418/b"
type input "[DEMOGRAPHIC_DATA]/10418/b"
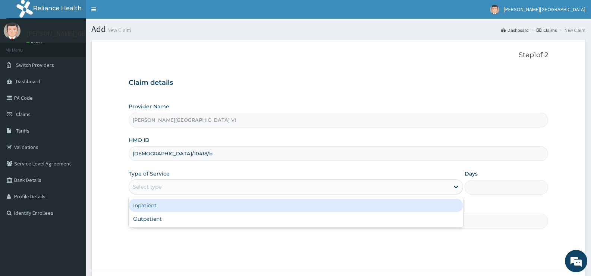
click at [177, 186] on div "Select type" at bounding box center [289, 187] width 320 height 12
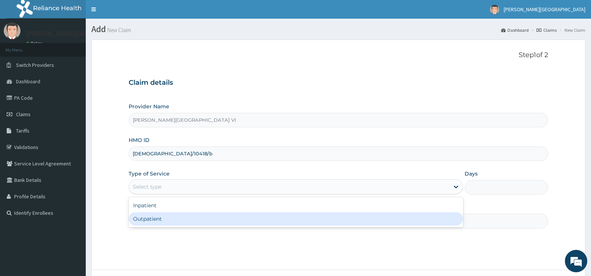
click at [167, 219] on div "Outpatient" at bounding box center [296, 218] width 334 height 13
type input "1"
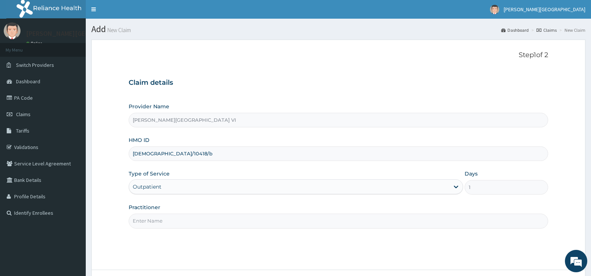
click at [166, 221] on input "Practitioner" at bounding box center [339, 220] width 420 height 15
type input "DR [PERSON_NAME]"
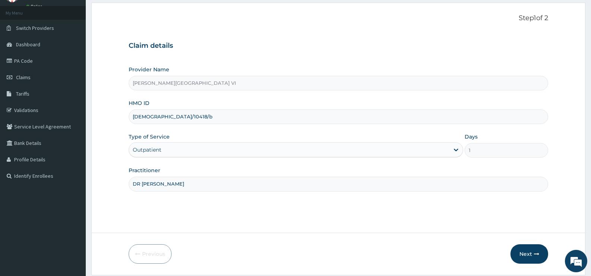
scroll to position [61, 0]
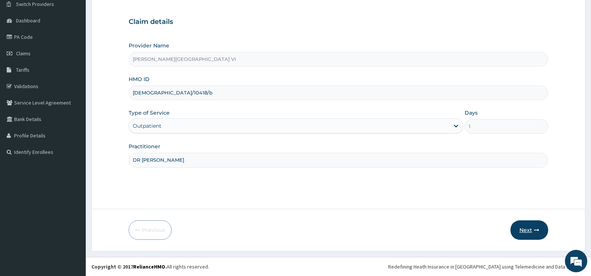
click at [525, 229] on button "Next" at bounding box center [530, 229] width 38 height 19
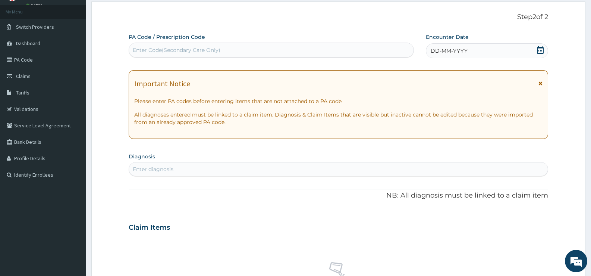
scroll to position [0, 0]
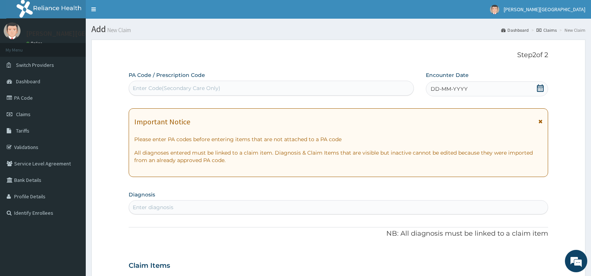
click at [226, 88] on div "Enter Code(Secondary Care Only)" at bounding box center [271, 88] width 285 height 12
paste input "PA/61CB50"
type input "PA/61CB50"
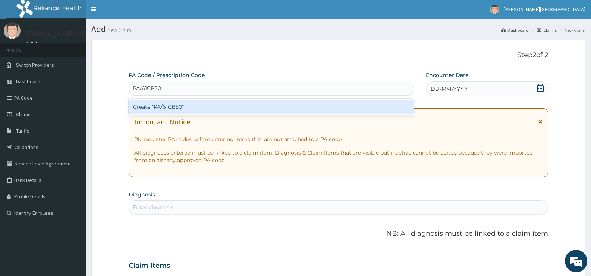
click at [197, 108] on div "Create "PA/61CB50"" at bounding box center [271, 106] width 285 height 13
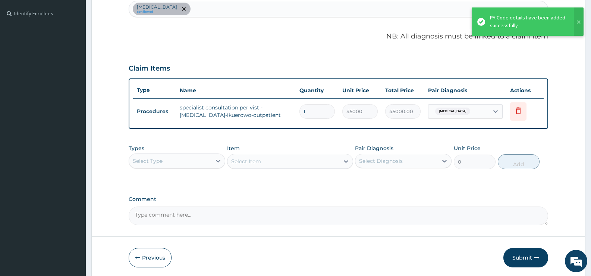
scroll to position [227, 0]
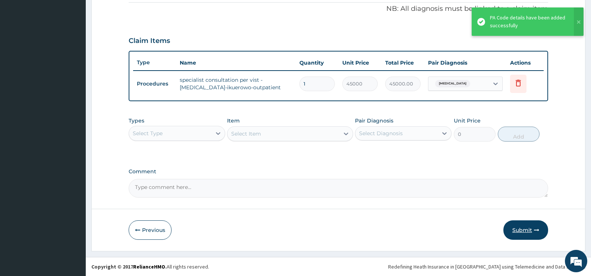
click at [527, 228] on button "Submit" at bounding box center [526, 229] width 45 height 19
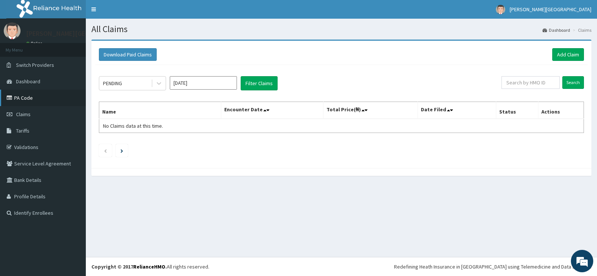
click at [27, 97] on link "PA Code" at bounding box center [43, 98] width 86 height 16
click at [575, 55] on link "Add Claim" at bounding box center [568, 54] width 32 height 13
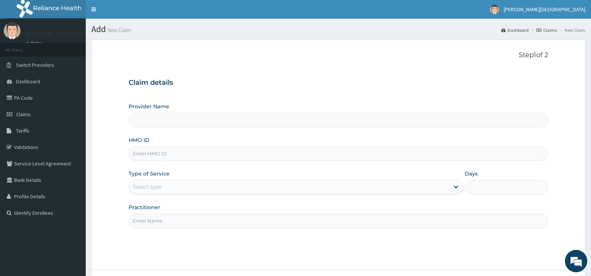
type input "REDDINGTON HOSPITAL VI"
click at [156, 154] on input "HMO ID" at bounding box center [339, 153] width 420 height 15
paste input "ISW/10418/B"
type input "ISW/10418/B"
click at [154, 186] on div "Select type" at bounding box center [147, 186] width 29 height 7
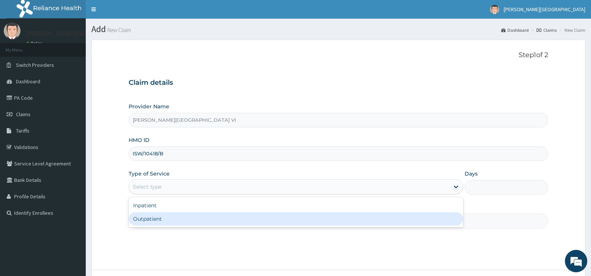
click at [153, 222] on div "Outpatient" at bounding box center [296, 218] width 334 height 13
type input "1"
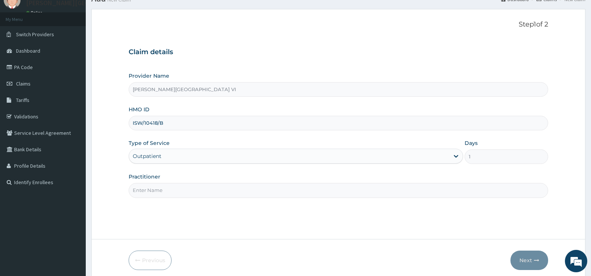
scroll to position [61, 0]
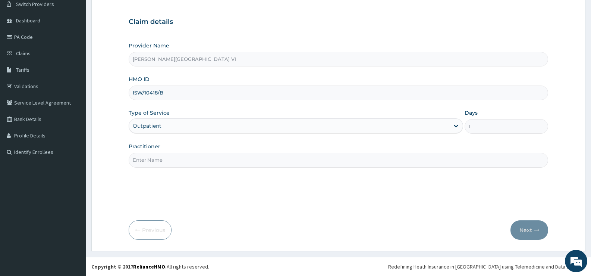
click at [148, 162] on input "Practitioner" at bounding box center [339, 160] width 420 height 15
type input "DR IKUEOWO"
click at [536, 228] on icon "button" at bounding box center [536, 229] width 5 height 5
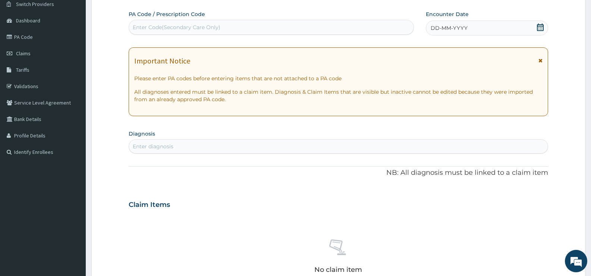
click at [206, 24] on div "Enter Code(Secondary Care Only)" at bounding box center [177, 27] width 88 height 7
paste input "PA/39E09E"
type input "PA/39E09E"
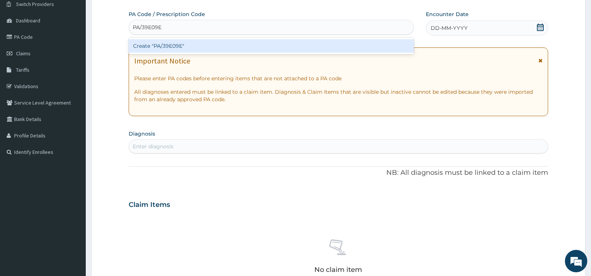
click at [218, 50] on div "Create "PA/39E09E"" at bounding box center [271, 45] width 285 height 13
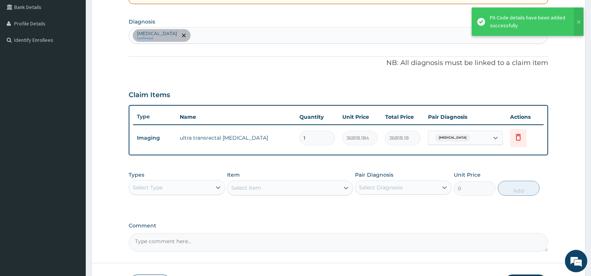
scroll to position [227, 0]
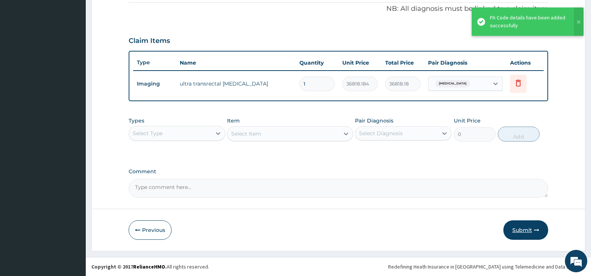
click at [517, 229] on button "Submit" at bounding box center [526, 229] width 45 height 19
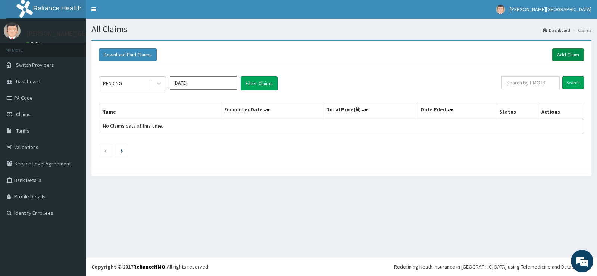
click at [572, 54] on link "Add Claim" at bounding box center [568, 54] width 32 height 13
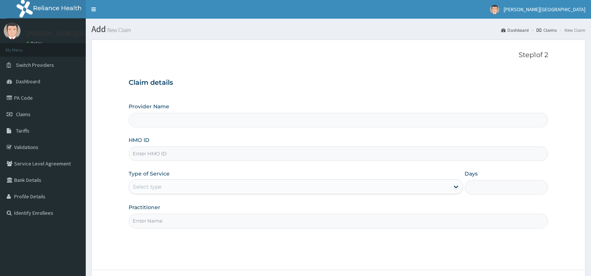
click at [150, 156] on input "HMO ID" at bounding box center [339, 153] width 420 height 15
paste input "[DEMOGRAPHIC_DATA]/10418/b"
type input "[DEMOGRAPHIC_DATA]/10418/b"
type input "[PERSON_NAME][GEOGRAPHIC_DATA] VI"
type input "[DEMOGRAPHIC_DATA]/10418/b"
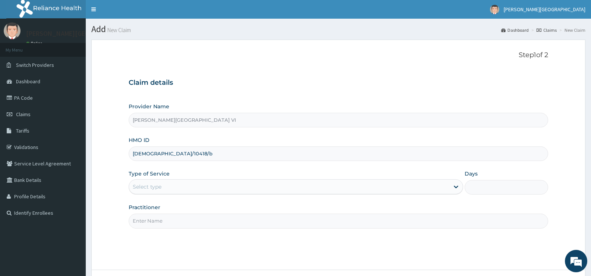
click at [153, 186] on div "Select type" at bounding box center [147, 186] width 29 height 7
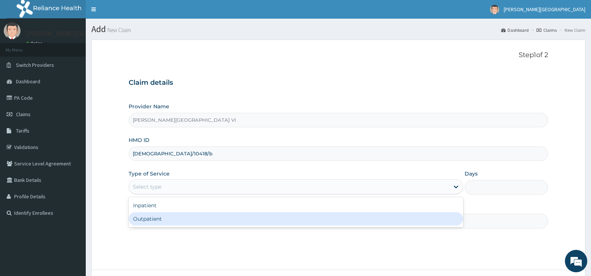
click at [147, 219] on div "Outpatient" at bounding box center [296, 218] width 334 height 13
type input "1"
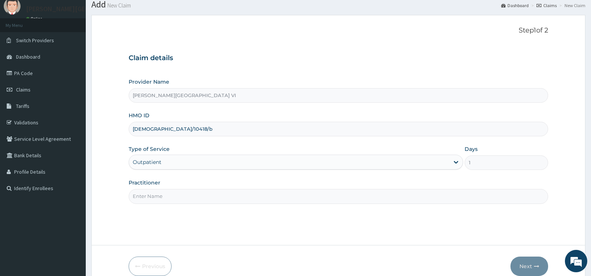
scroll to position [37, 0]
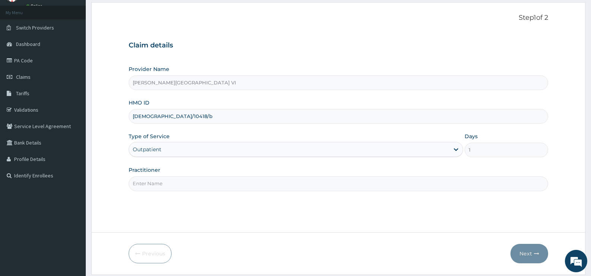
click at [166, 181] on input "Practitioner" at bounding box center [339, 183] width 420 height 15
type input "DR [PERSON_NAME]"
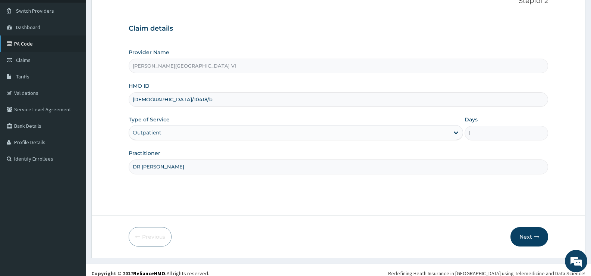
scroll to position [61, 0]
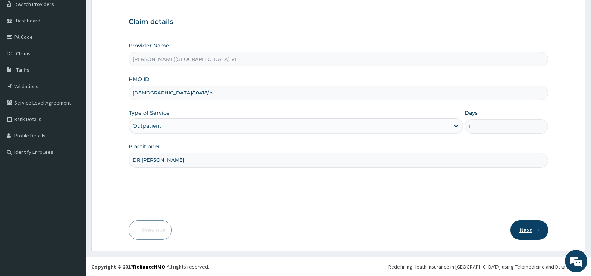
click at [531, 229] on button "Next" at bounding box center [530, 229] width 38 height 19
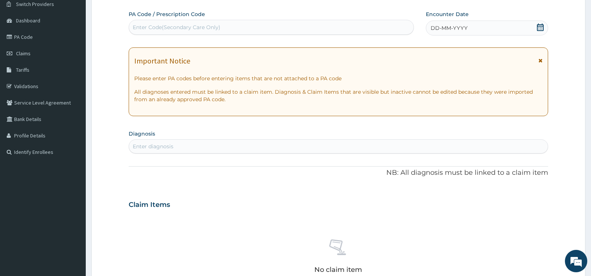
scroll to position [0, 0]
click at [184, 24] on div "Enter Code(Secondary Care Only)" at bounding box center [177, 27] width 88 height 7
paste input "PA/502B37"
type input "PA/502B37"
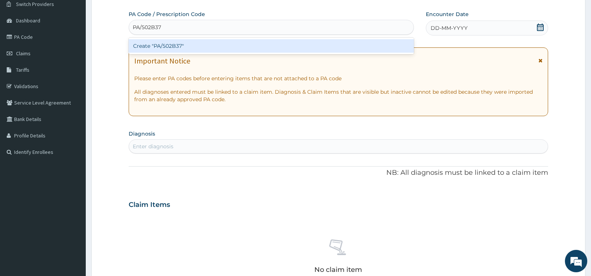
click at [175, 47] on div "Create "PA/502B37"" at bounding box center [271, 45] width 285 height 13
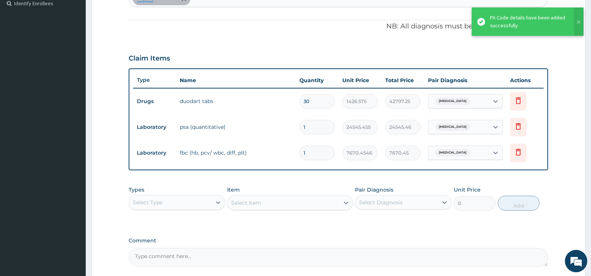
scroll to position [278, 0]
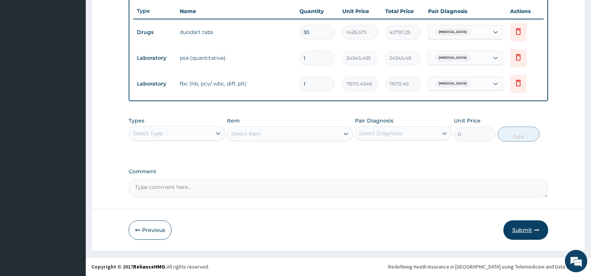
click at [531, 230] on button "Submit" at bounding box center [526, 229] width 45 height 19
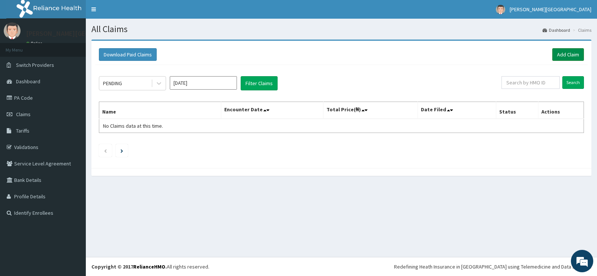
click at [561, 52] on link "Add Claim" at bounding box center [568, 54] width 32 height 13
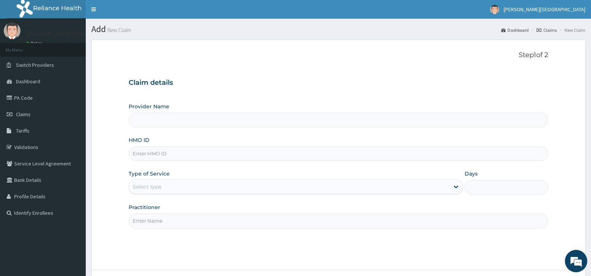
type input "[PERSON_NAME][GEOGRAPHIC_DATA] VI"
click at [145, 153] on input "HMO ID" at bounding box center [339, 153] width 420 height 15
paste input "SZX/10306/A"
type input "SZX/10306/A"
click at [151, 188] on div "Select type" at bounding box center [147, 186] width 29 height 7
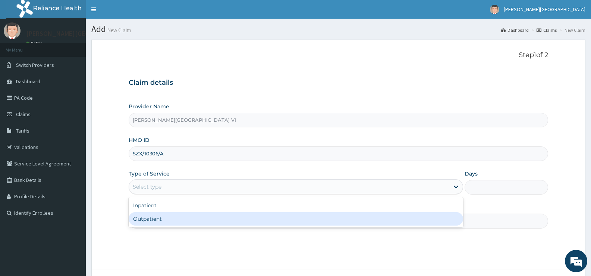
click at [146, 220] on div "Outpatient" at bounding box center [296, 218] width 334 height 13
type input "1"
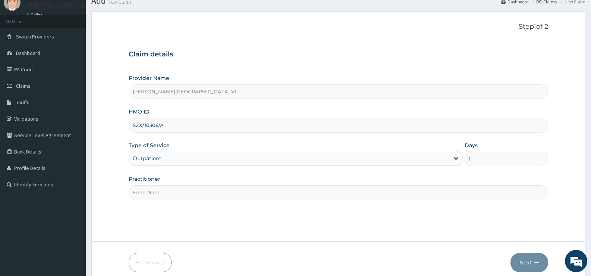
scroll to position [61, 0]
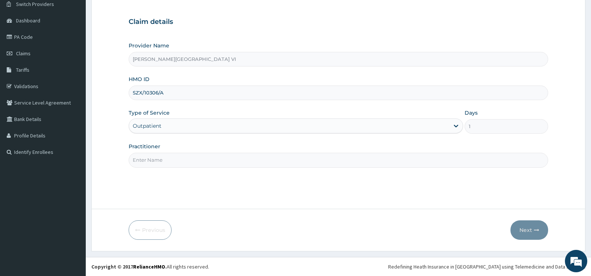
click at [173, 158] on input "Practitioner" at bounding box center [339, 160] width 420 height 15
type input "DR OSHUN"
click at [531, 231] on button "Next" at bounding box center [530, 229] width 38 height 19
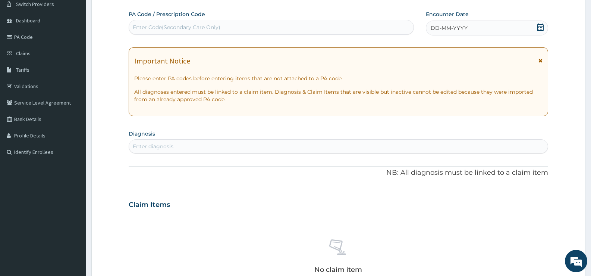
click at [213, 28] on div "Enter Code(Secondary Care Only)" at bounding box center [177, 27] width 88 height 7
paste input "PA/E4D3C9"
type input "PA/E4D3C9"
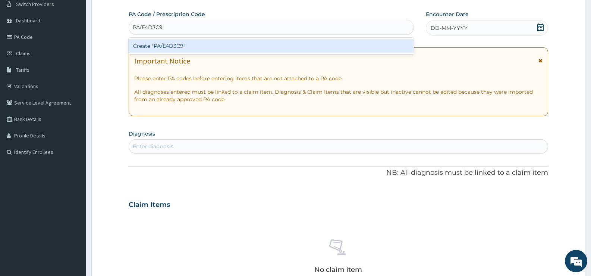
click at [170, 46] on div "Create "PA/E4D3C9"" at bounding box center [271, 45] width 285 height 13
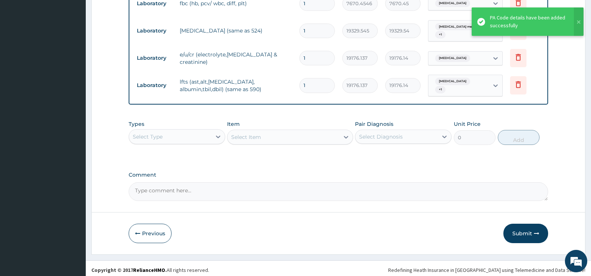
click at [528, 230] on button "Submit" at bounding box center [526, 233] width 45 height 19
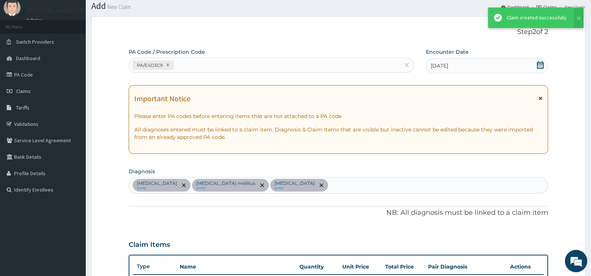
scroll to position [384, 0]
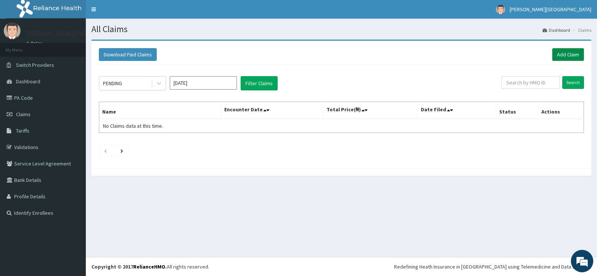
click at [565, 54] on link "Add Claim" at bounding box center [568, 54] width 32 height 13
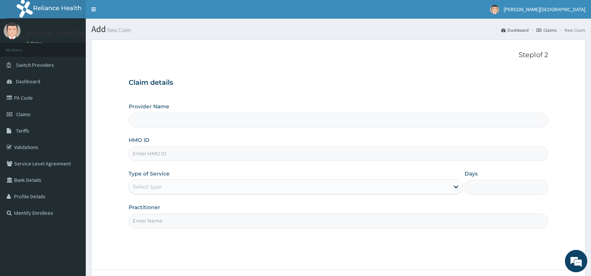
click at [149, 147] on input "HMO ID" at bounding box center [339, 153] width 420 height 15
type input "[PERSON_NAME][GEOGRAPHIC_DATA] VI"
paste input "ARM/10296/B"
type input "ARM/10296/B"
click at [156, 188] on div "Select type" at bounding box center [147, 186] width 29 height 7
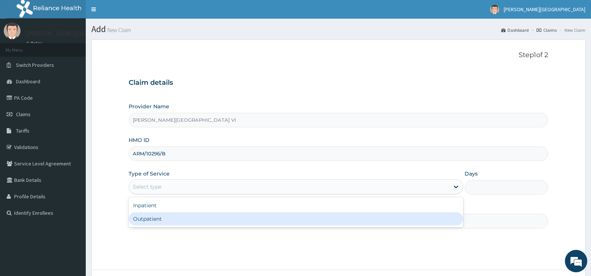
click at [154, 213] on div "Outpatient" at bounding box center [296, 218] width 334 height 13
type input "1"
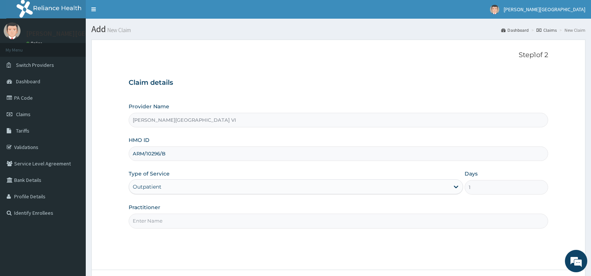
click at [168, 219] on input "Practitioner" at bounding box center [339, 220] width 420 height 15
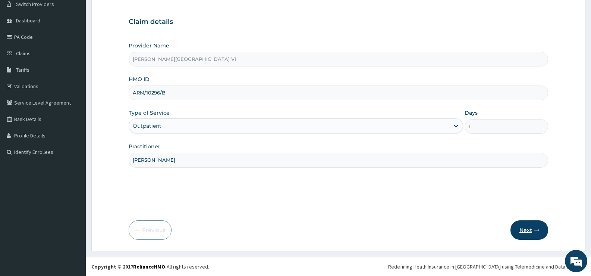
type input "DR EMMAU"
click at [523, 228] on button "Next" at bounding box center [530, 229] width 38 height 19
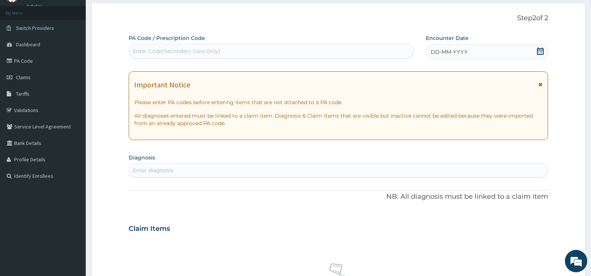
scroll to position [24, 0]
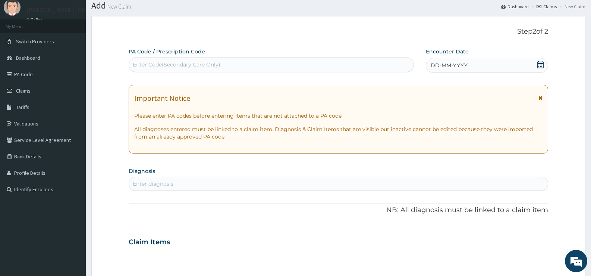
click at [543, 64] on icon at bounding box center [540, 64] width 7 height 7
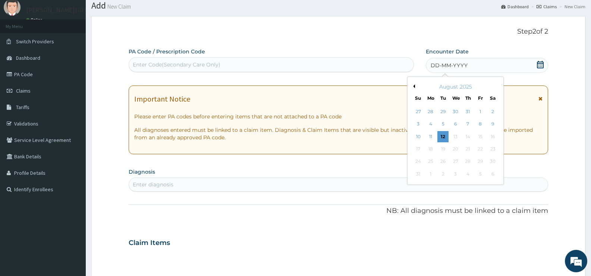
click at [415, 86] on button "Previous Month" at bounding box center [414, 86] width 4 height 4
click at [479, 149] on div "25" at bounding box center [480, 148] width 11 height 11
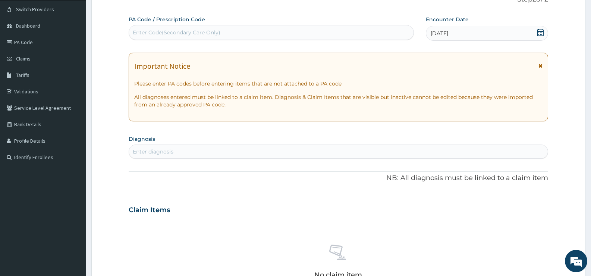
scroll to position [98, 0]
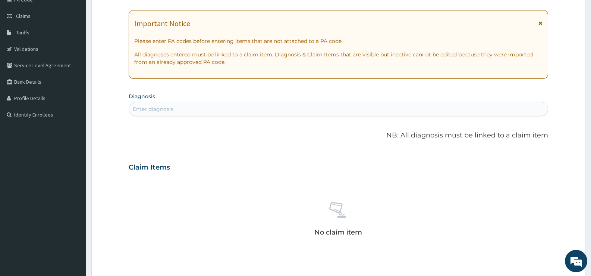
click at [216, 110] on div "Enter diagnosis" at bounding box center [338, 109] width 419 height 12
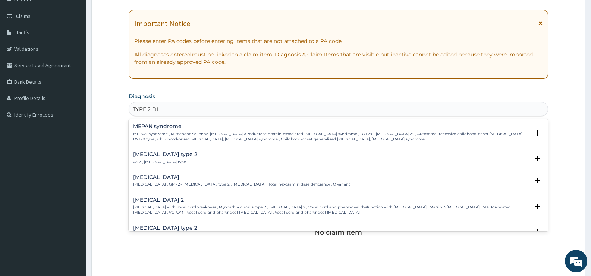
type input "TYPE 2 DIE"
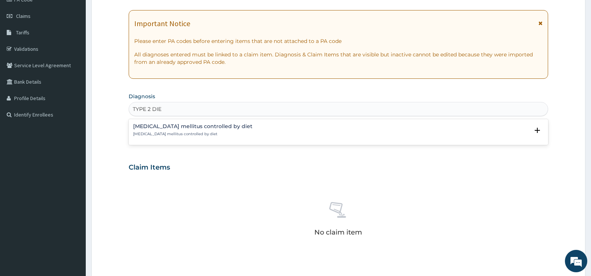
click at [216, 131] on p "Type 2 diabetes mellitus controlled by diet" at bounding box center [192, 133] width 119 height 5
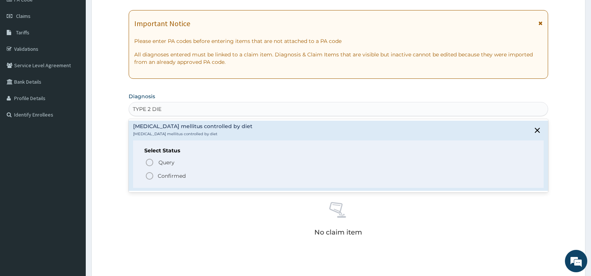
click at [157, 178] on span "Confirmed" at bounding box center [339, 175] width 388 height 9
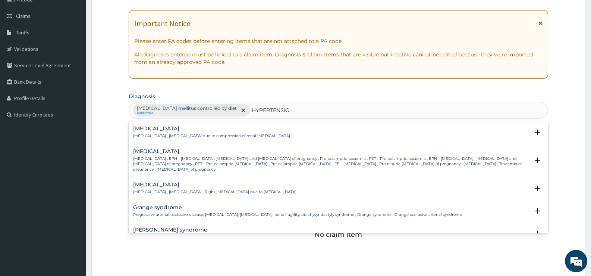
type input "HYPERTENSION"
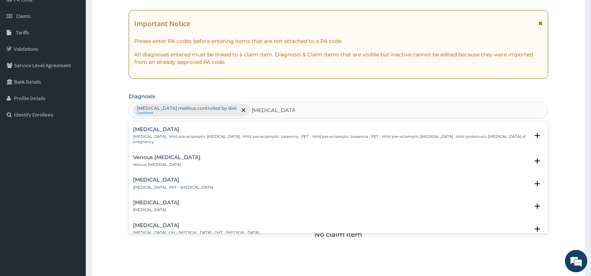
scroll to position [149, 0]
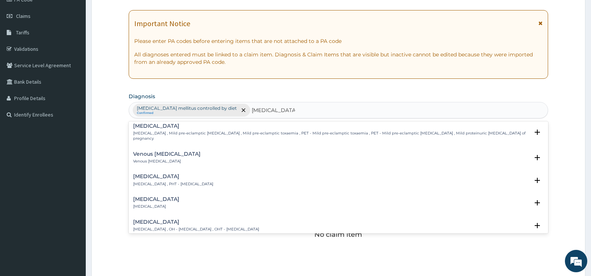
click at [167, 196] on h4 "Benign hypertension" at bounding box center [156, 199] width 46 height 6
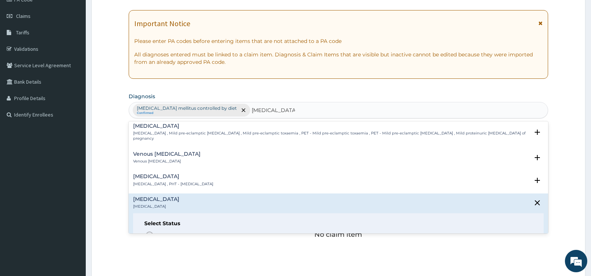
scroll to position [187, 0]
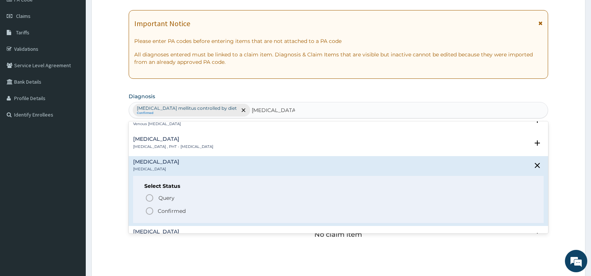
click at [169, 207] on p "Confirmed" at bounding box center [172, 210] width 28 height 7
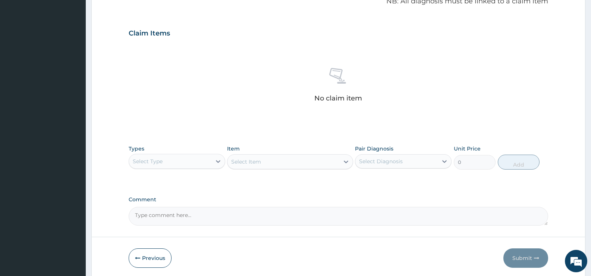
scroll to position [247, 0]
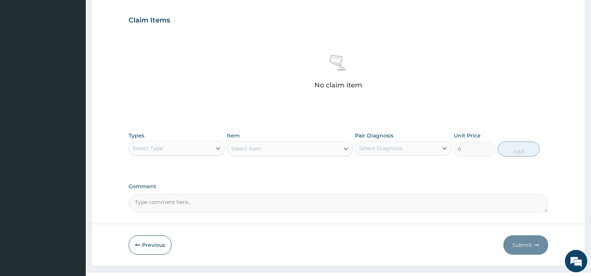
click at [181, 150] on div "Select Type" at bounding box center [170, 148] width 82 height 12
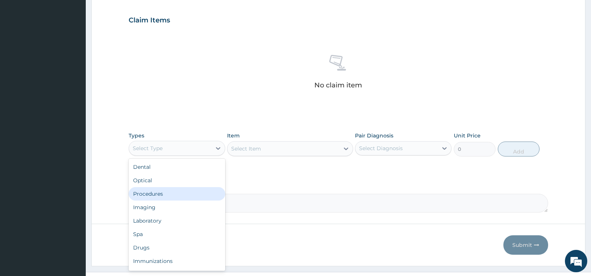
click at [152, 190] on div "Procedures" at bounding box center [177, 193] width 97 height 13
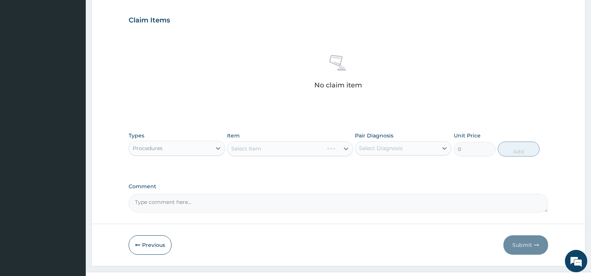
click at [256, 145] on div "Select Item" at bounding box center [290, 148] width 126 height 15
click at [256, 148] on div "Select Item" at bounding box center [290, 148] width 126 height 15
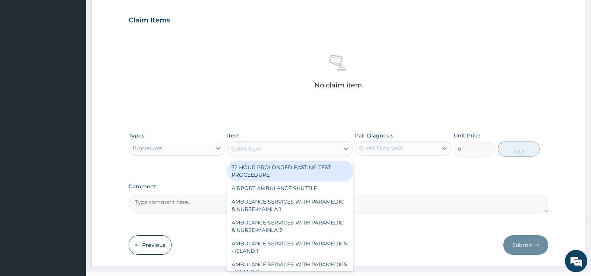
click at [244, 147] on div "Select Item" at bounding box center [246, 148] width 30 height 7
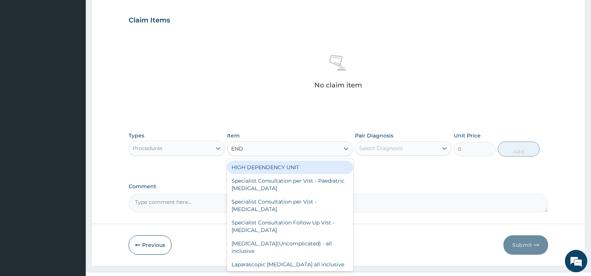
type input "ENDO"
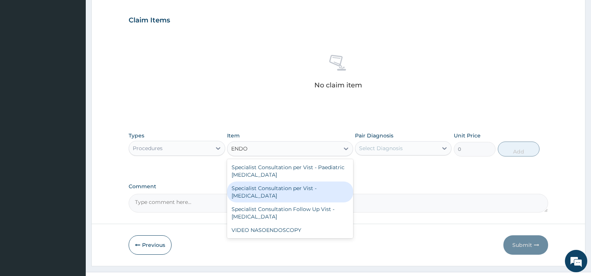
click at [294, 196] on div "Specialist Consultation per Vist -Endocrinologist" at bounding box center [290, 191] width 126 height 21
type input "45000"
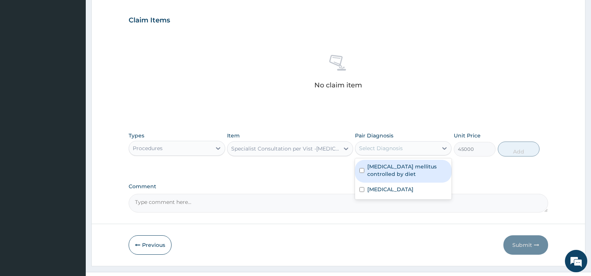
click at [422, 151] on div "Select Diagnosis" at bounding box center [397, 148] width 82 height 12
click at [415, 176] on label "Type 2 diabetes mellitus controlled by diet" at bounding box center [408, 170] width 80 height 15
checkbox input "true"
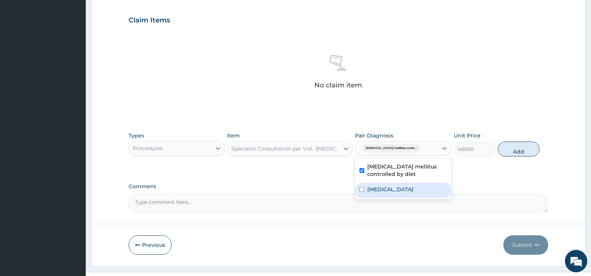
click at [404, 190] on label "Benign hypertension" at bounding box center [391, 188] width 46 height 7
checkbox input "true"
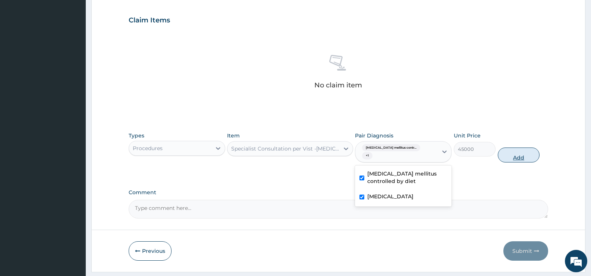
click at [531, 147] on button "Add" at bounding box center [519, 154] width 42 height 15
type input "0"
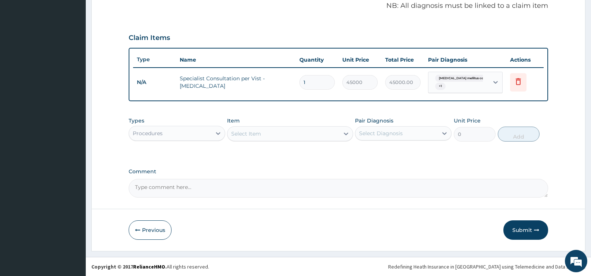
scroll to position [230, 0]
click at [528, 227] on button "Submit" at bounding box center [526, 229] width 45 height 19
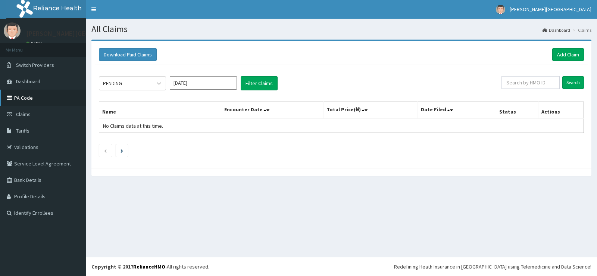
click at [24, 101] on link "PA Code" at bounding box center [43, 98] width 86 height 16
click at [559, 57] on link "Add Claim" at bounding box center [568, 54] width 32 height 13
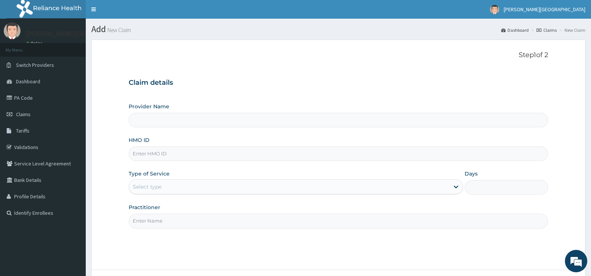
type input "[PERSON_NAME][GEOGRAPHIC_DATA] VI"
click at [155, 153] on input "HMO ID" at bounding box center [339, 153] width 420 height 15
paste input "ARM/10296/B"
type input "ARM/10296/B"
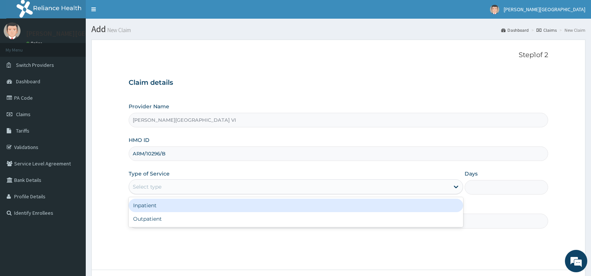
click at [148, 187] on div "Select type" at bounding box center [147, 186] width 29 height 7
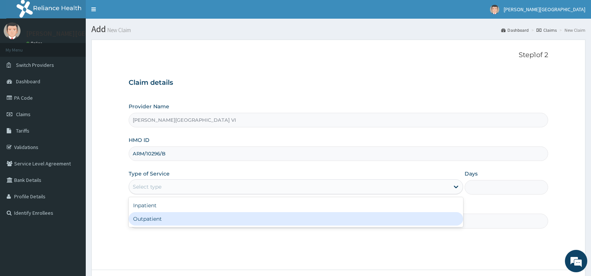
click at [146, 220] on div "Outpatient" at bounding box center [296, 218] width 334 height 13
type input "1"
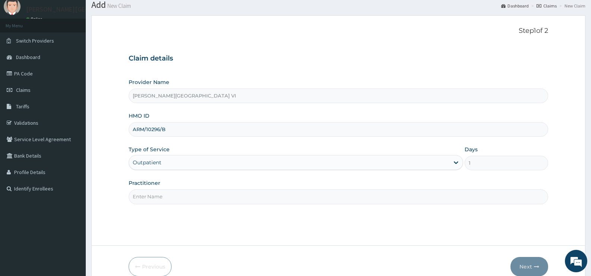
scroll to position [37, 0]
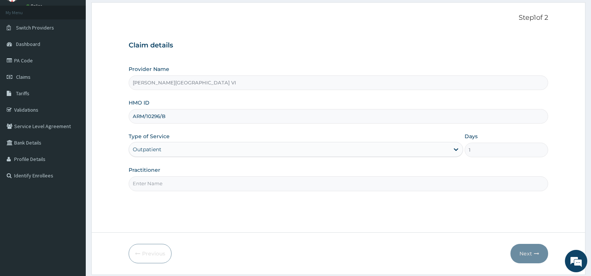
click at [152, 180] on input "Practitioner" at bounding box center [339, 183] width 420 height 15
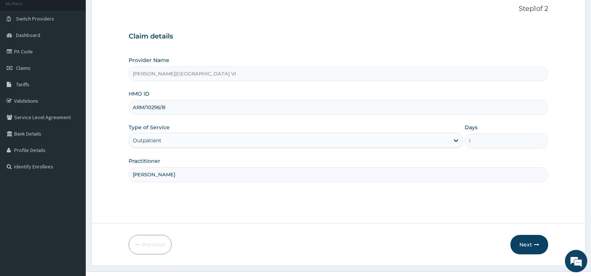
scroll to position [61, 0]
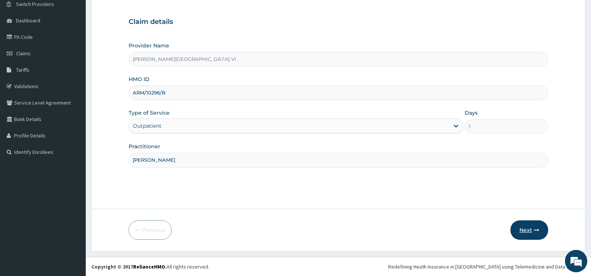
type input "DR LAWSON"
click at [540, 227] on button "Next" at bounding box center [530, 229] width 38 height 19
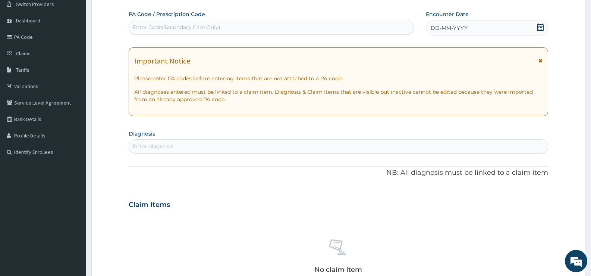
click at [538, 27] on icon at bounding box center [540, 27] width 7 height 7
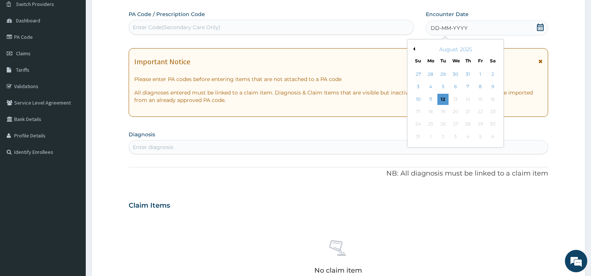
click at [414, 49] on button "Previous Month" at bounding box center [414, 49] width 4 height 4
click at [458, 113] on div "23" at bounding box center [455, 111] width 11 height 11
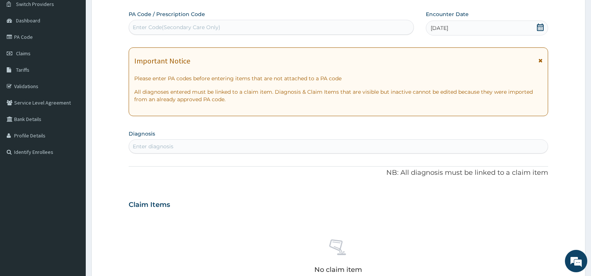
click at [249, 27] on div "Enter Code(Secondary Care Only)" at bounding box center [271, 27] width 285 height 12
click at [200, 150] on div "Enter diagnosis" at bounding box center [338, 146] width 419 height 12
paste input "P"
type input "PAIN"
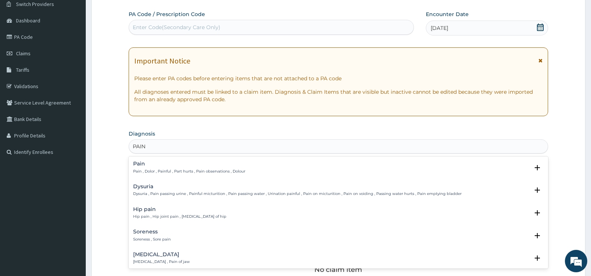
click at [176, 210] on h4 "Hip pain" at bounding box center [179, 209] width 93 height 6
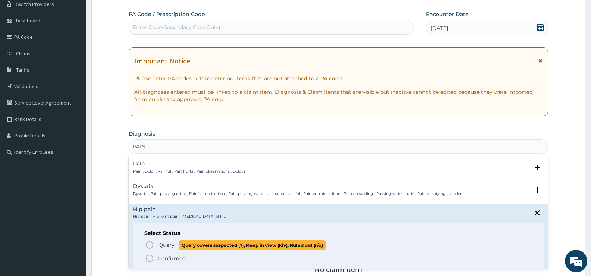
click at [162, 240] on p "Query Query covers suspected (?), Keep in view (kiv), Ruled out (r/o)" at bounding box center [242, 245] width 168 height 10
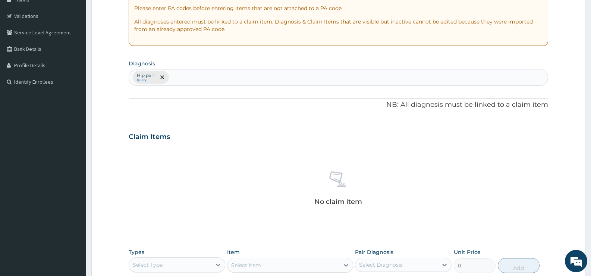
scroll to position [210, 0]
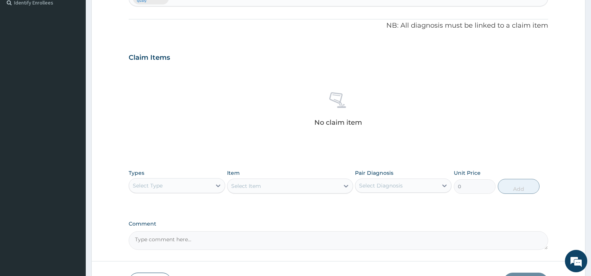
click at [171, 191] on div "Select Type" at bounding box center [170, 185] width 82 height 12
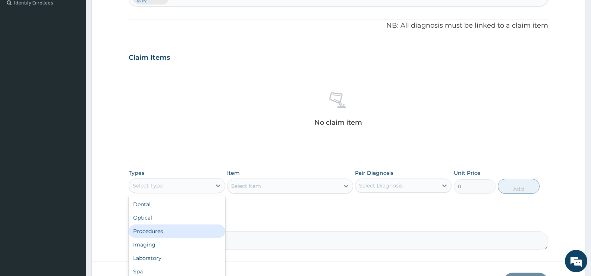
click at [151, 230] on div "Procedures" at bounding box center [177, 230] width 97 height 13
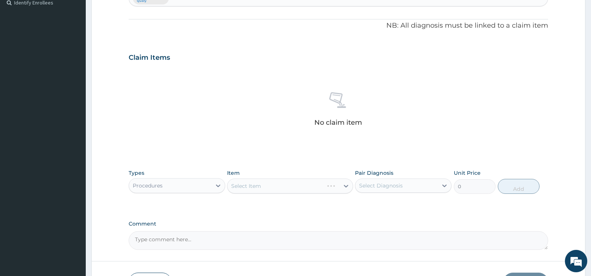
click at [252, 186] on div "Select Item" at bounding box center [290, 185] width 126 height 15
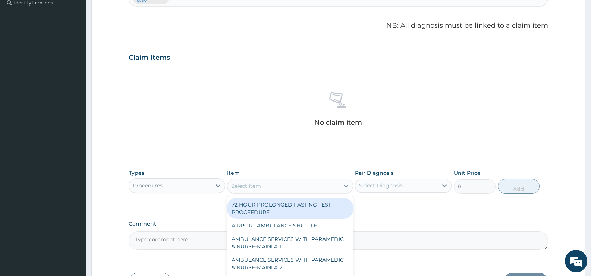
click at [252, 186] on div "Select Item" at bounding box center [246, 185] width 30 height 7
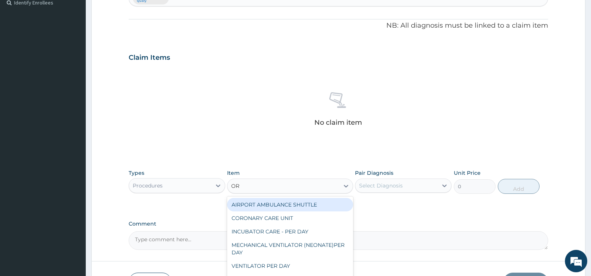
type input "O"
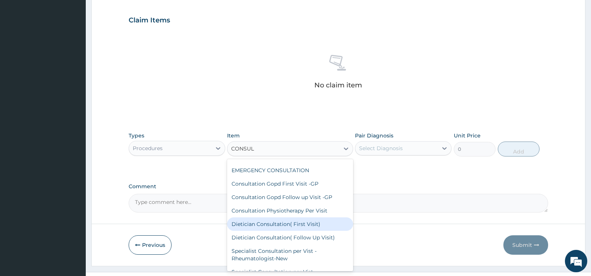
scroll to position [0, 0]
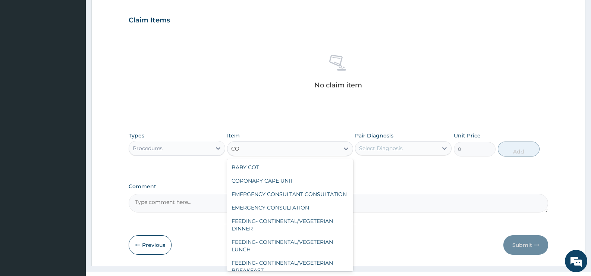
type input "C"
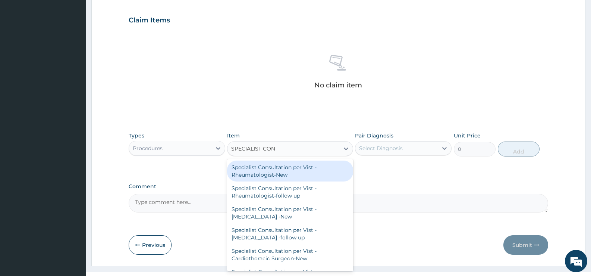
type input "SPECIALIST CONS"
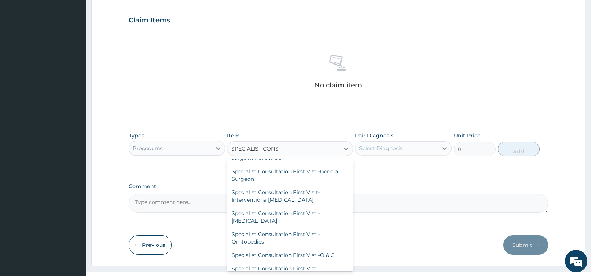
scroll to position [784, 0]
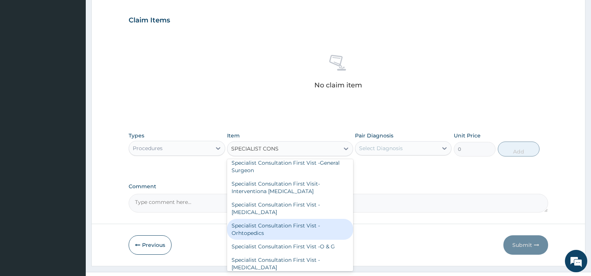
click at [305, 240] on div "Specialist Consultation First Vist -Orhtopedics" at bounding box center [290, 229] width 126 height 21
type input "31500"
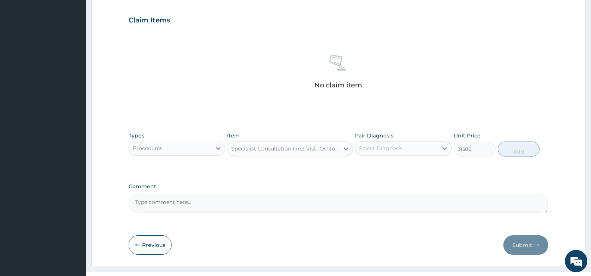
click at [418, 152] on div "Select Diagnosis" at bounding box center [397, 148] width 82 height 12
click at [400, 172] on div "Hip pain" at bounding box center [403, 167] width 97 height 15
checkbox input "true"
click at [524, 149] on button "Add" at bounding box center [519, 148] width 42 height 15
type input "0"
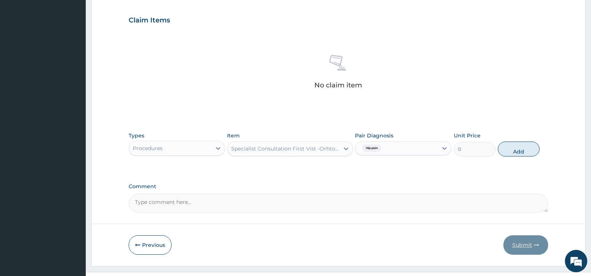
scroll to position [227, 0]
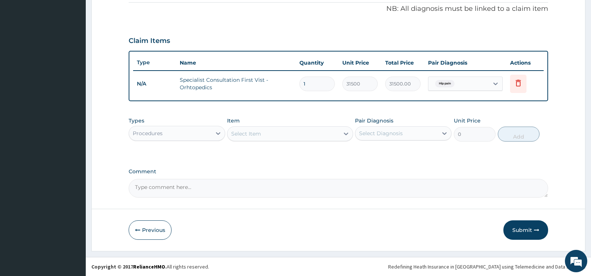
click at [214, 182] on textarea "Comment" at bounding box center [339, 188] width 420 height 19
type textarea "23/07/2025"
click at [529, 230] on button "Submit" at bounding box center [526, 229] width 45 height 19
